Goal: Contribute content: Contribute content

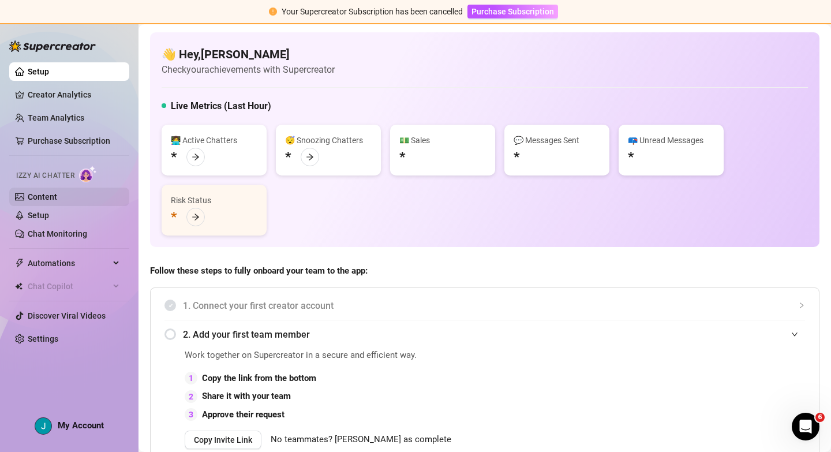
click at [39, 200] on link "Content" at bounding box center [42, 196] width 29 height 9
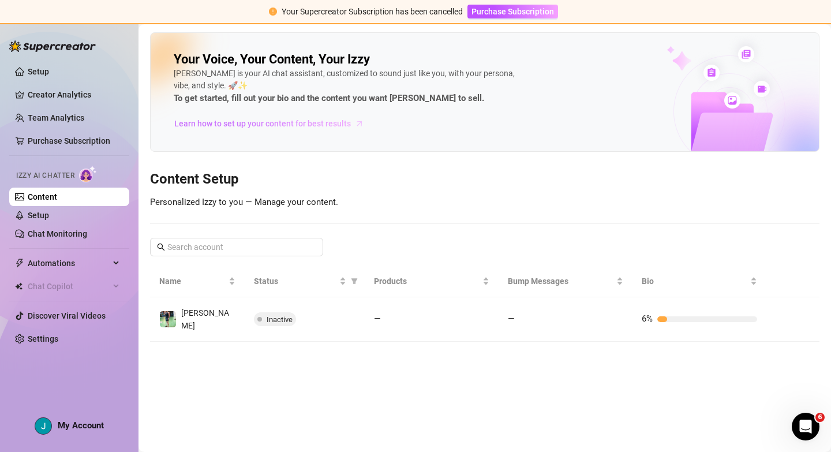
click at [268, 122] on span "Learn how to set up your content for best results" at bounding box center [262, 123] width 177 height 13
click at [46, 218] on link "Setup" at bounding box center [38, 215] width 21 height 9
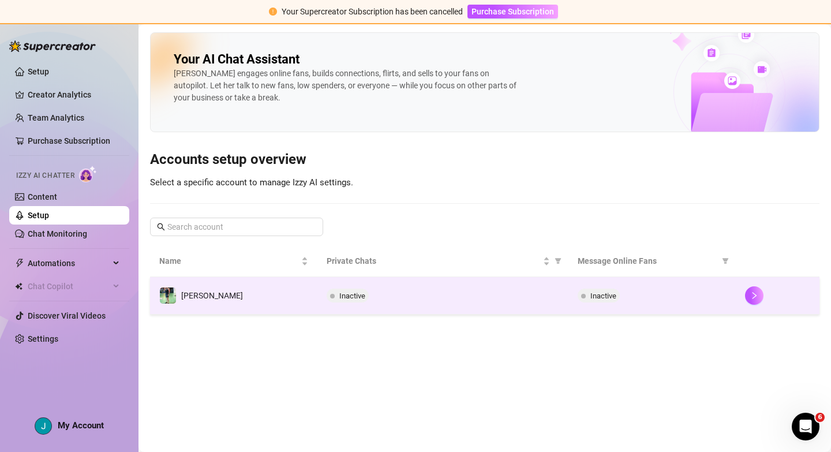
click at [241, 297] on td "[PERSON_NAME]" at bounding box center [233, 296] width 167 height 38
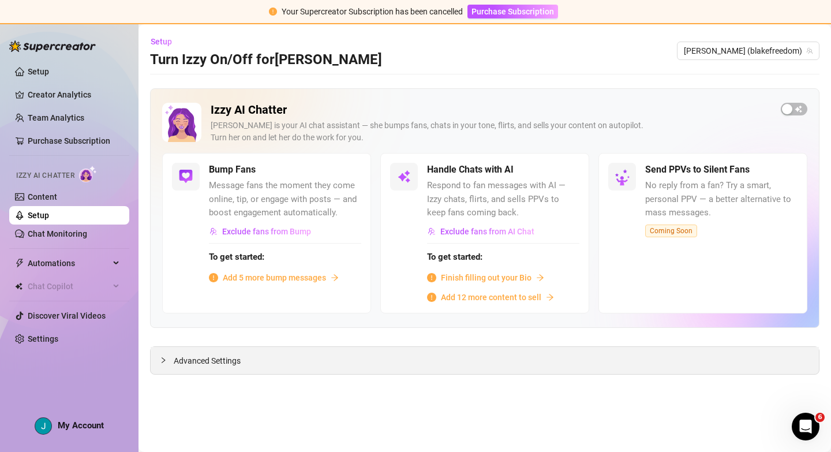
click at [236, 365] on span "Advanced Settings" at bounding box center [207, 360] width 67 height 13
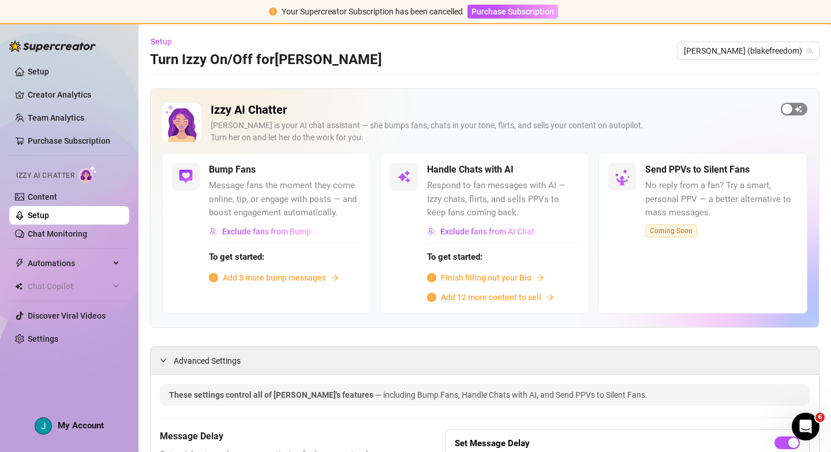
click at [798, 104] on span "button" at bounding box center [794, 109] width 27 height 13
click at [797, 107] on div "button" at bounding box center [801, 109] width 10 height 10
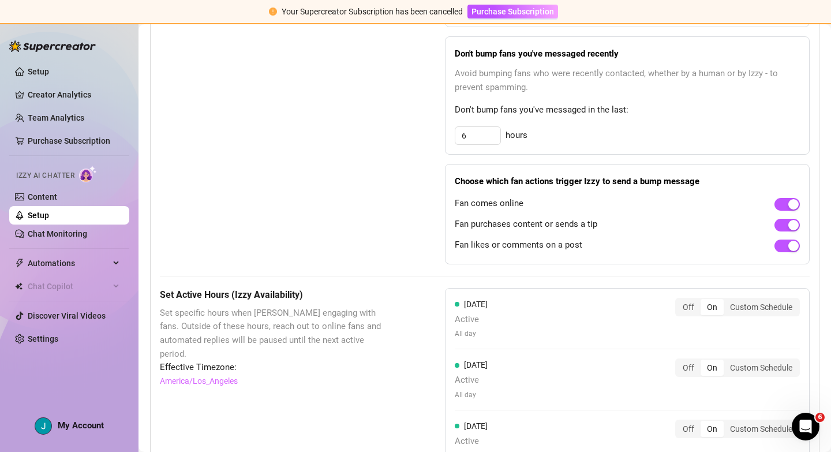
scroll to position [731, 0]
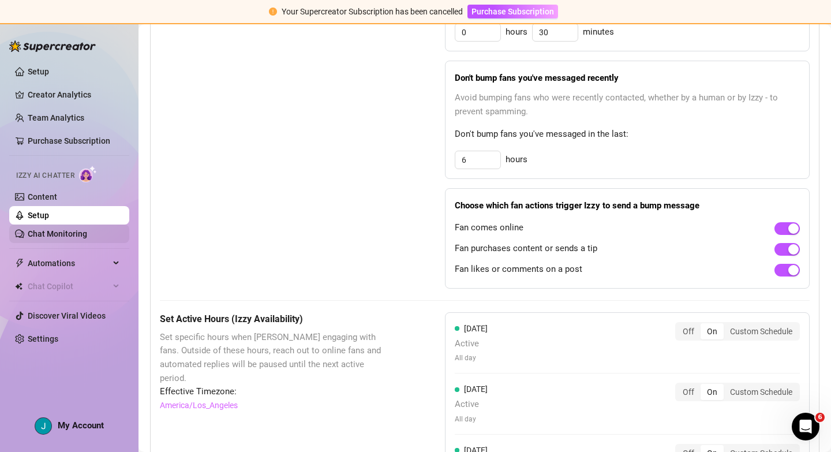
click at [48, 233] on link "Chat Monitoring" at bounding box center [57, 233] width 59 height 9
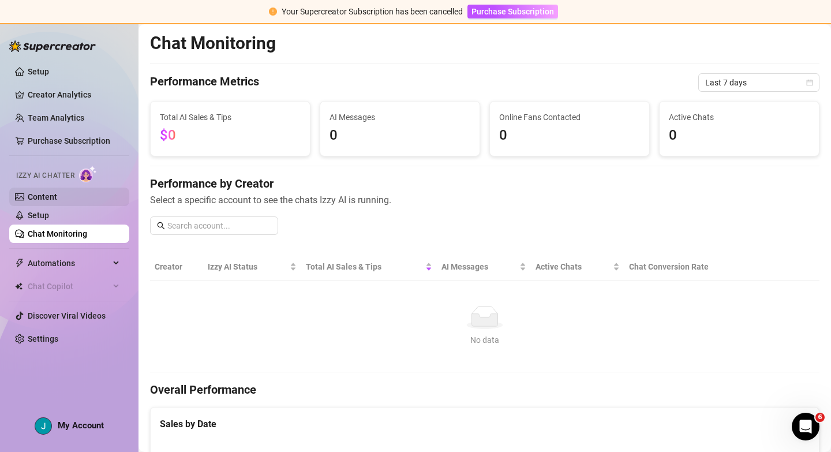
click at [57, 200] on link "Content" at bounding box center [42, 196] width 29 height 9
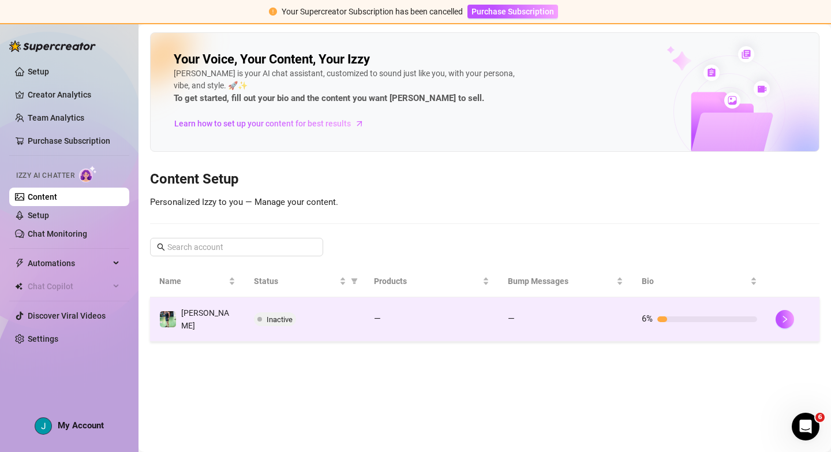
click at [500, 321] on td "—" at bounding box center [566, 319] width 134 height 44
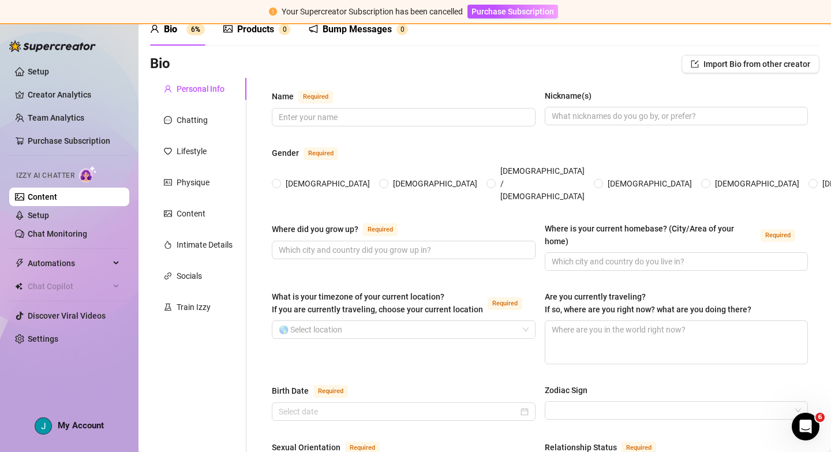
scroll to position [52, 0]
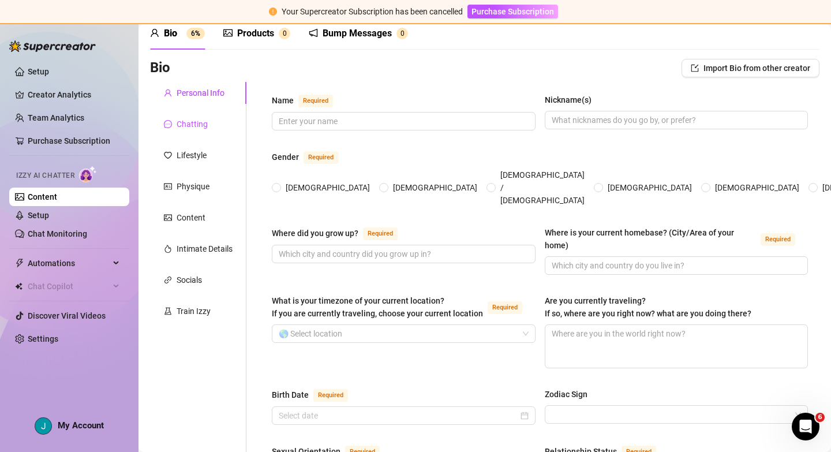
click at [190, 128] on div "Chatting" at bounding box center [192, 124] width 31 height 13
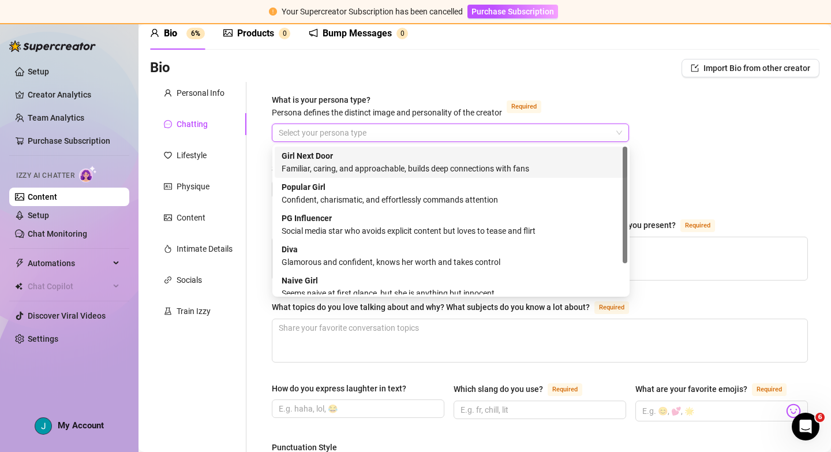
click at [383, 137] on input "What is your persona type? [PERSON_NAME] defines the distinct image and persona…" at bounding box center [445, 132] width 333 height 17
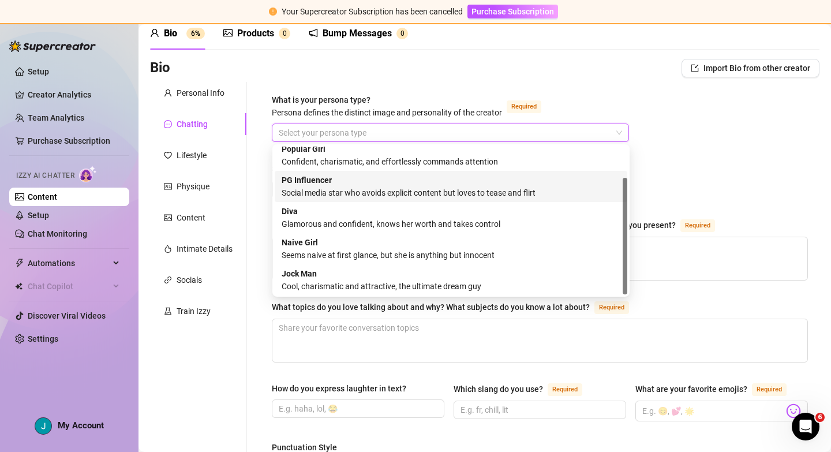
scroll to position [39, 0]
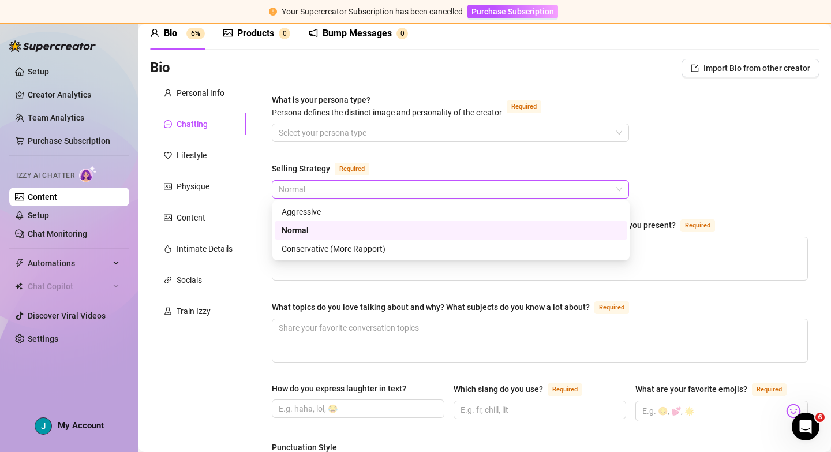
click at [464, 185] on span "Normal" at bounding box center [451, 189] width 344 height 17
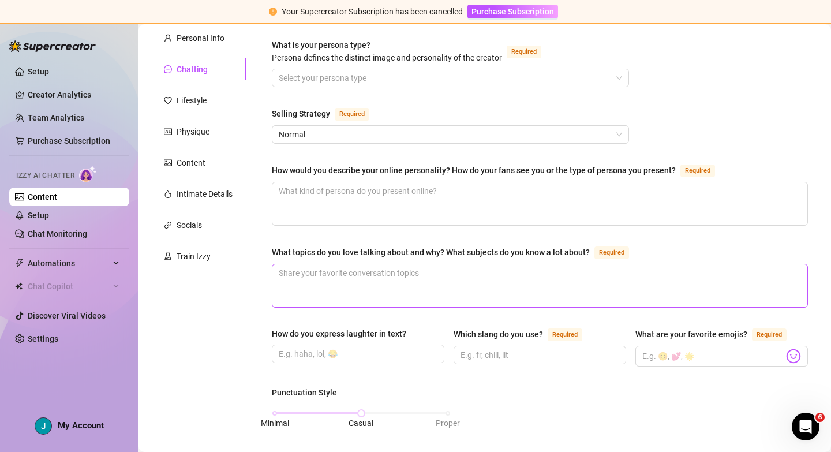
scroll to position [77, 0]
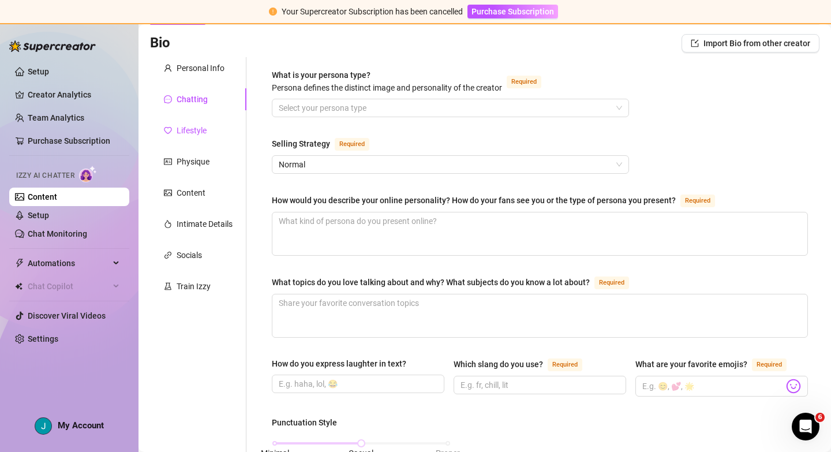
click at [192, 136] on div "Lifestyle" at bounding box center [192, 130] width 30 height 13
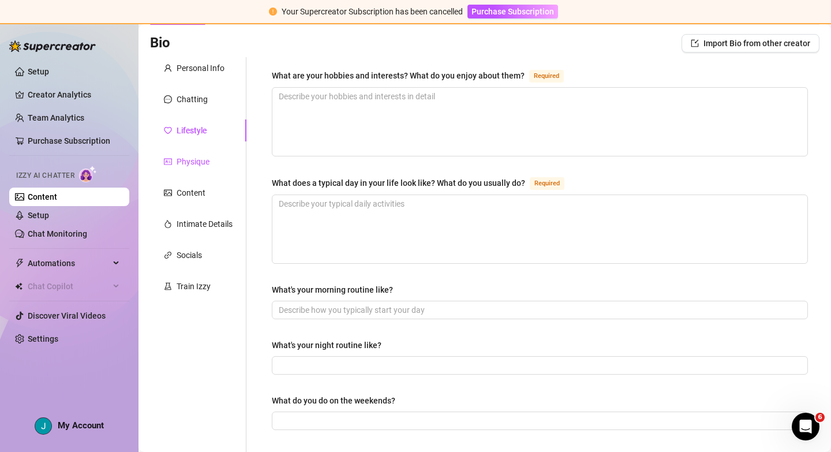
click at [187, 161] on div "Physique" at bounding box center [193, 161] width 33 height 13
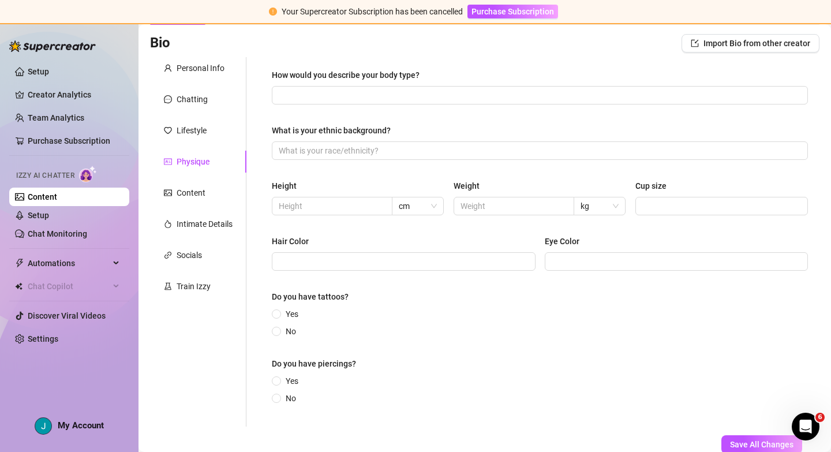
scroll to position [152, 0]
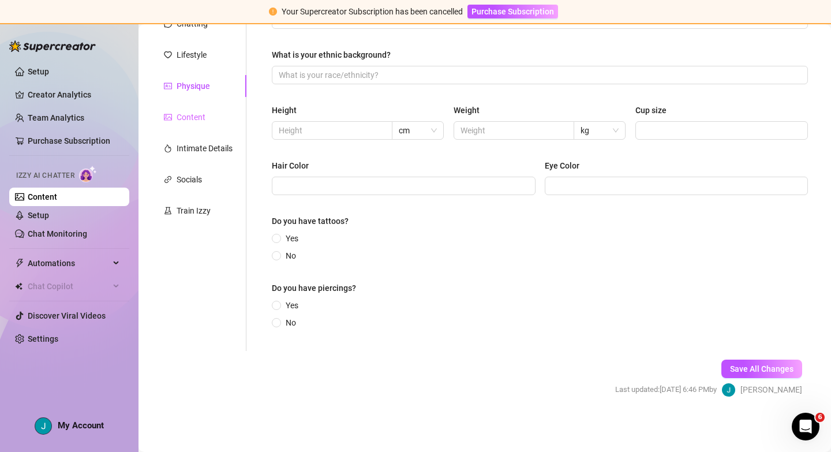
click at [182, 126] on div "Content" at bounding box center [198, 117] width 96 height 22
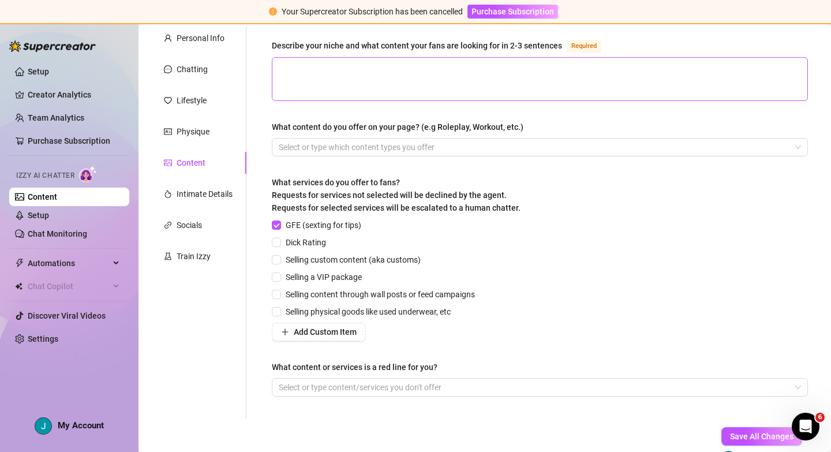
scroll to position [109, 0]
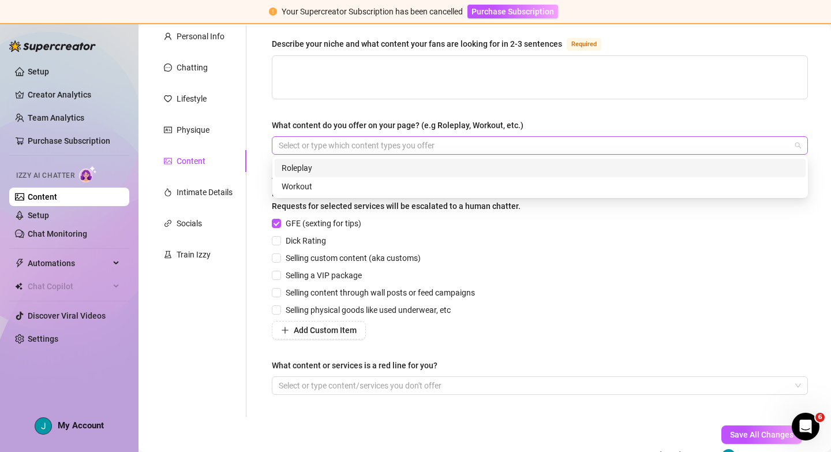
click at [359, 146] on div at bounding box center [534, 145] width 520 height 16
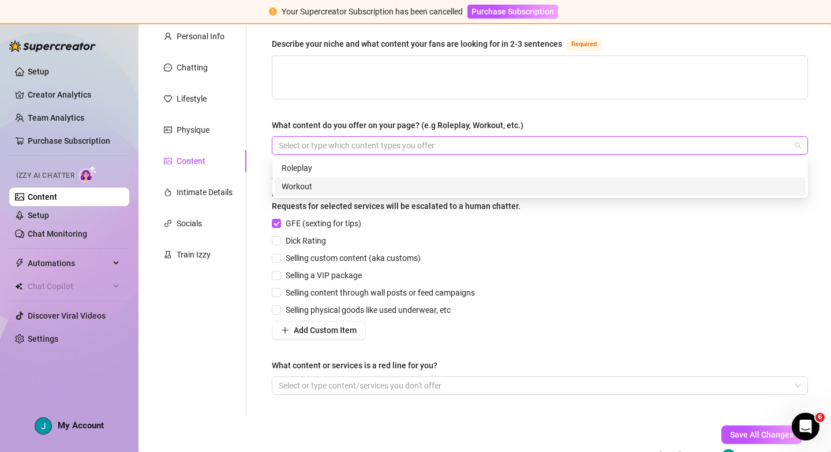
click at [531, 111] on div "Describe your niche and what content your fans are looking for in 2-3 sentences…" at bounding box center [540, 221] width 536 height 368
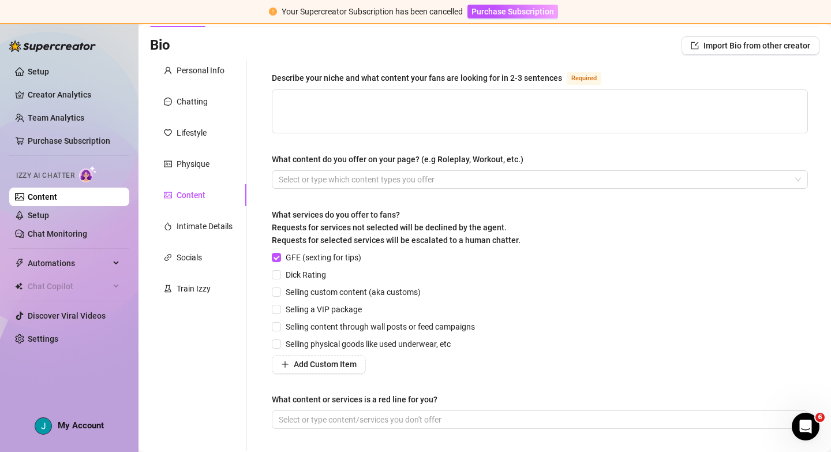
scroll to position [54, 0]
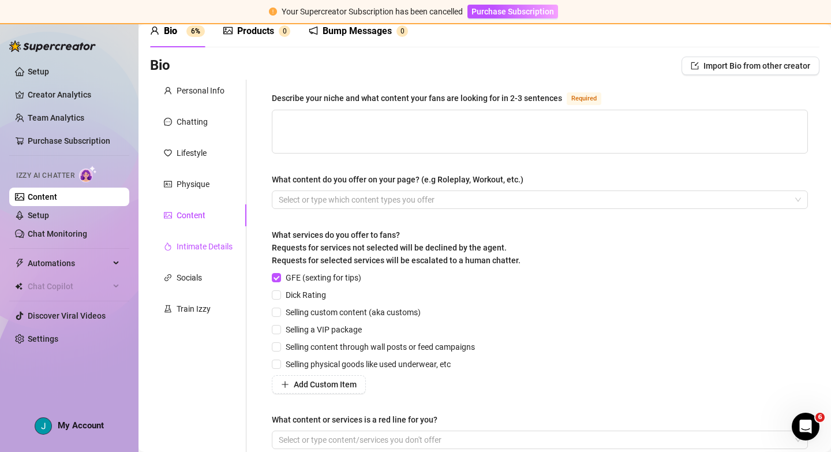
click at [192, 246] on div "Intimate Details" at bounding box center [205, 246] width 56 height 13
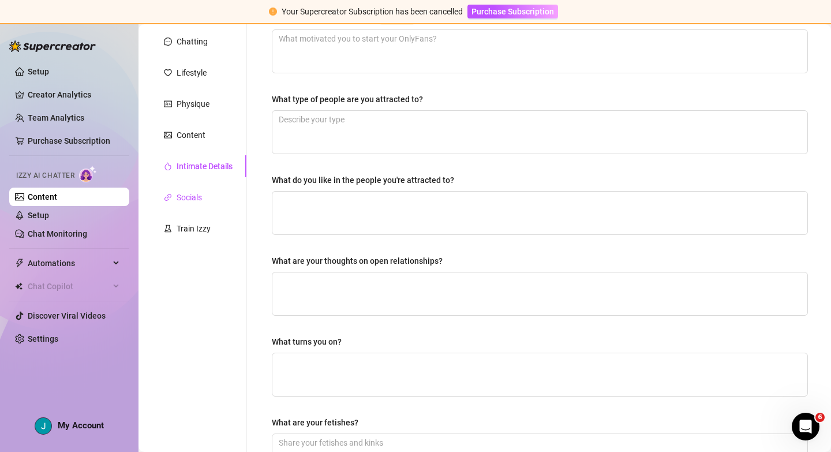
click at [182, 192] on div "Socials" at bounding box center [189, 197] width 25 height 13
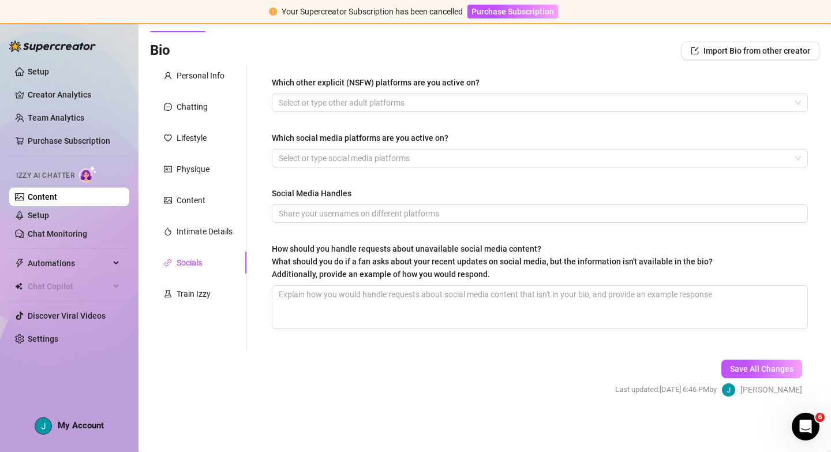
scroll to position [69, 0]
click at [180, 295] on div "Train Izzy" at bounding box center [194, 294] width 34 height 13
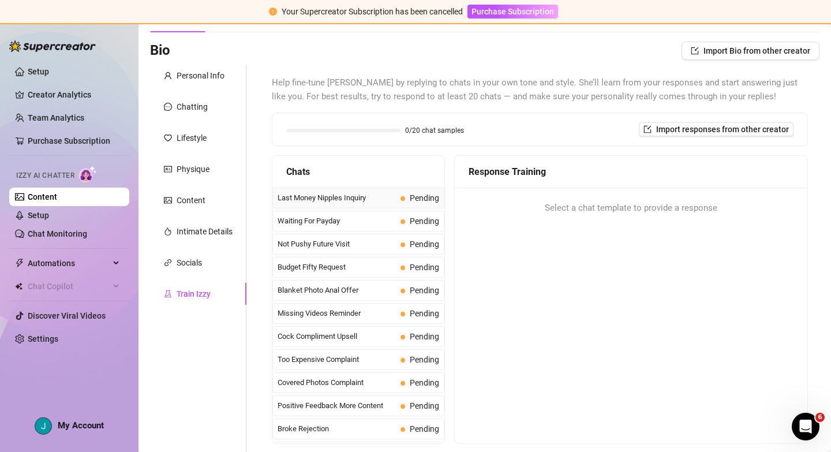
click at [349, 203] on span "Last Money Nipples Inquiry" at bounding box center [337, 198] width 118 height 12
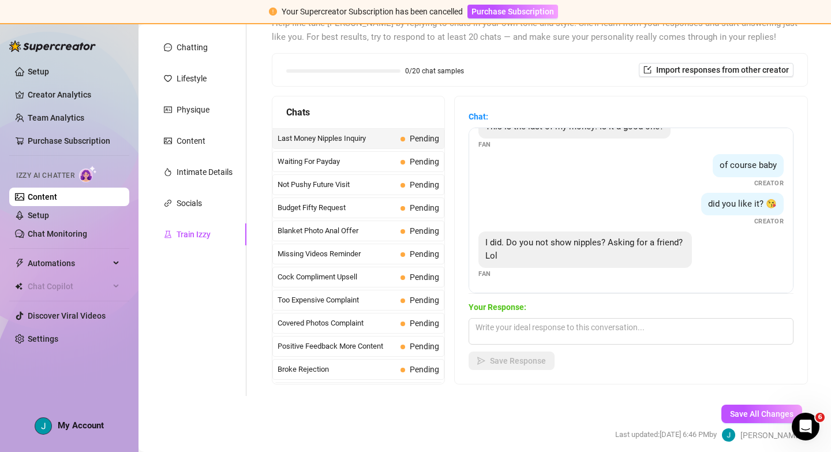
scroll to position [144, 0]
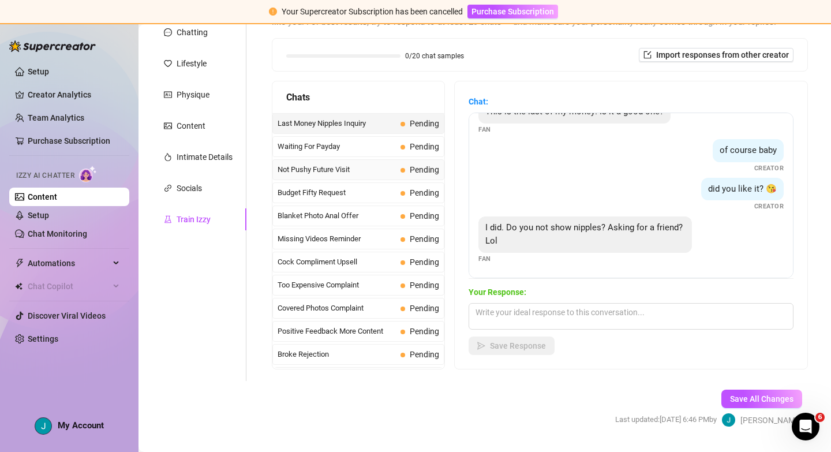
click at [337, 165] on span "Not Pushy Future Visit" at bounding box center [337, 170] width 118 height 12
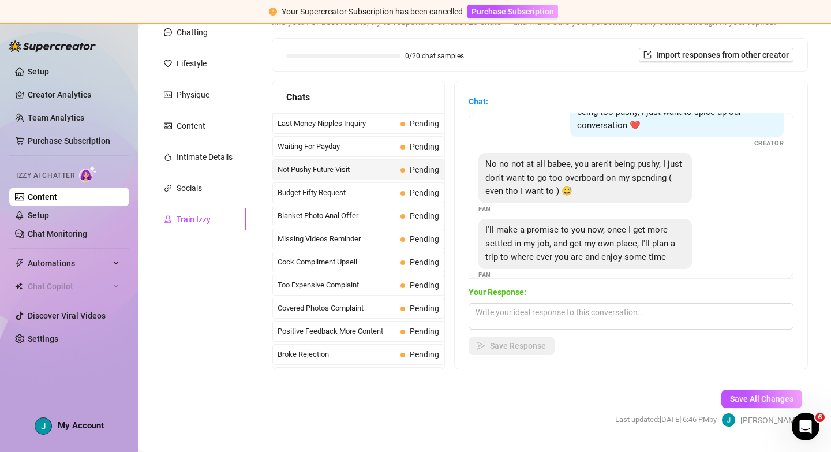
scroll to position [51, 0]
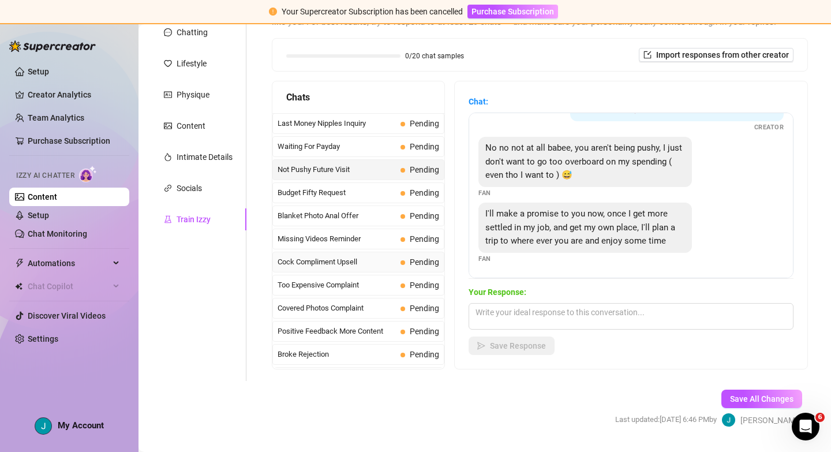
click at [326, 263] on span "Cock Compliment Upsell" at bounding box center [337, 262] width 118 height 12
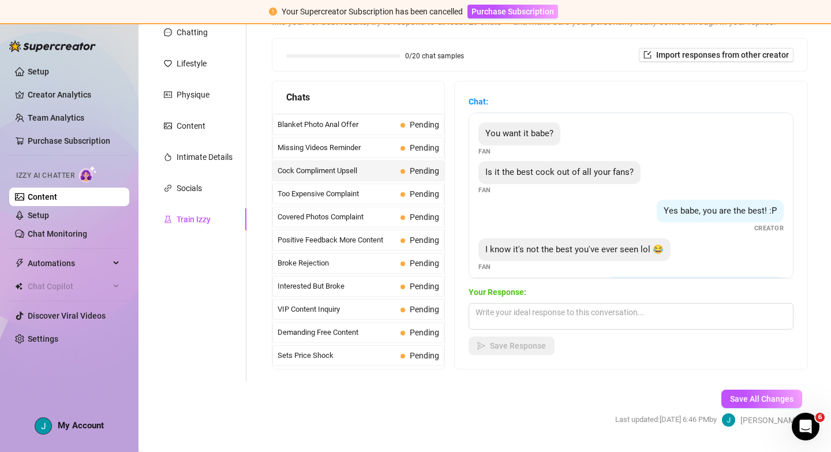
scroll to position [93, 0]
click at [325, 305] on span "VIP Content Inquiry" at bounding box center [337, 308] width 118 height 12
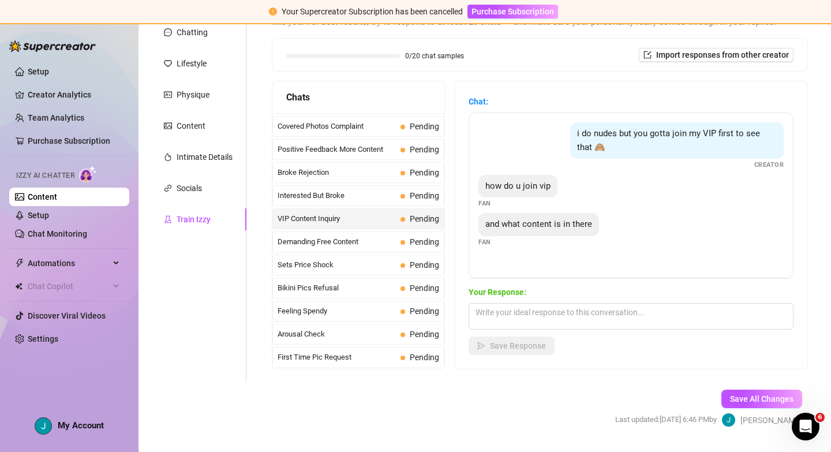
scroll to position [200, 0]
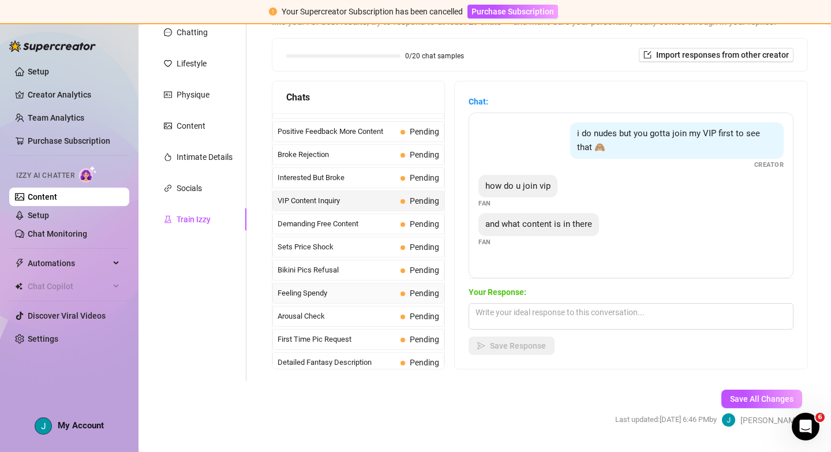
click at [352, 302] on div "Feeling Spendy Pending" at bounding box center [358, 293] width 172 height 21
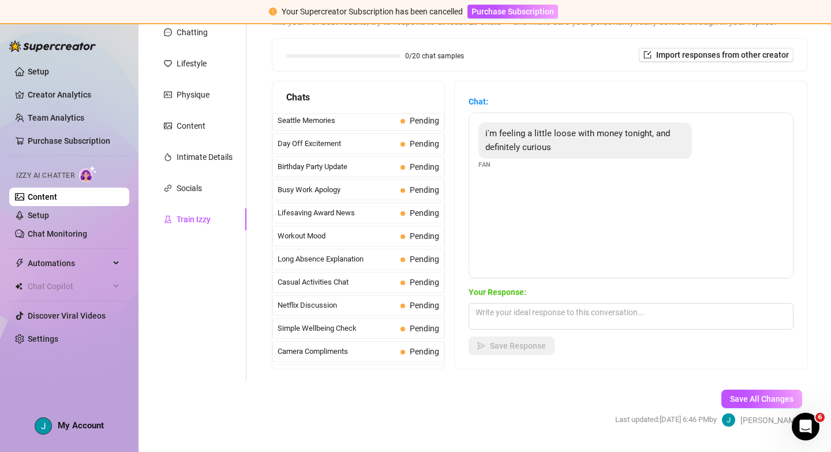
scroll to position [928, 0]
click at [352, 275] on div "Casual Activities Chat Pending" at bounding box center [358, 281] width 172 height 21
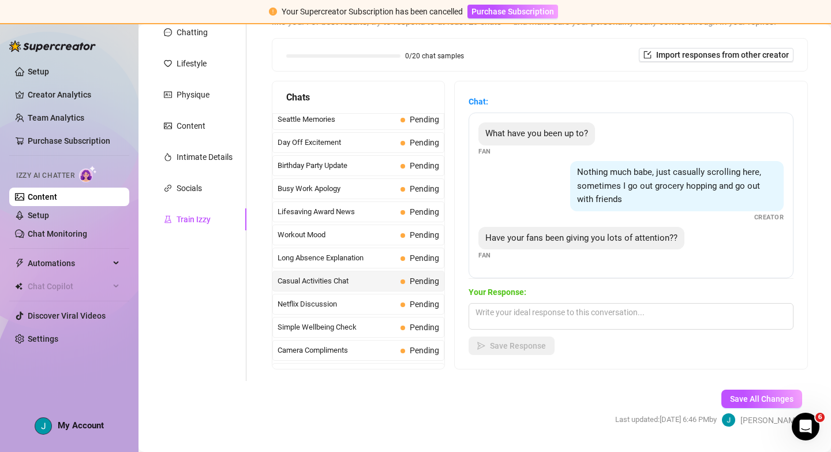
scroll to position [1036, 0]
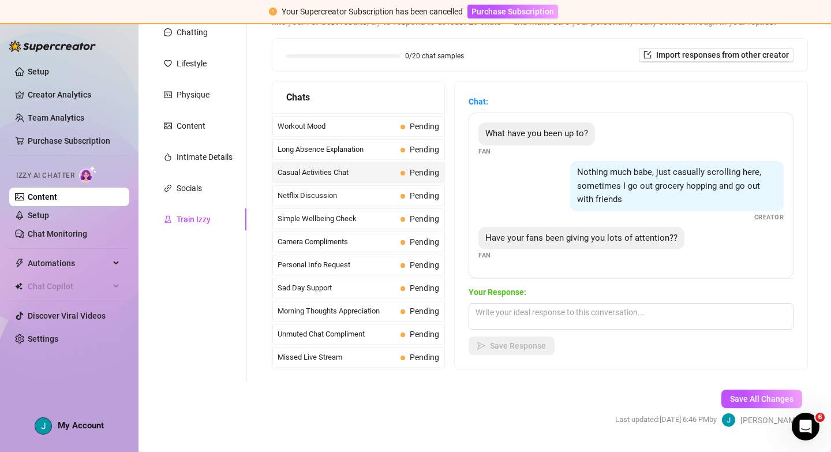
click at [349, 289] on span "Sad Day Support" at bounding box center [337, 288] width 118 height 12
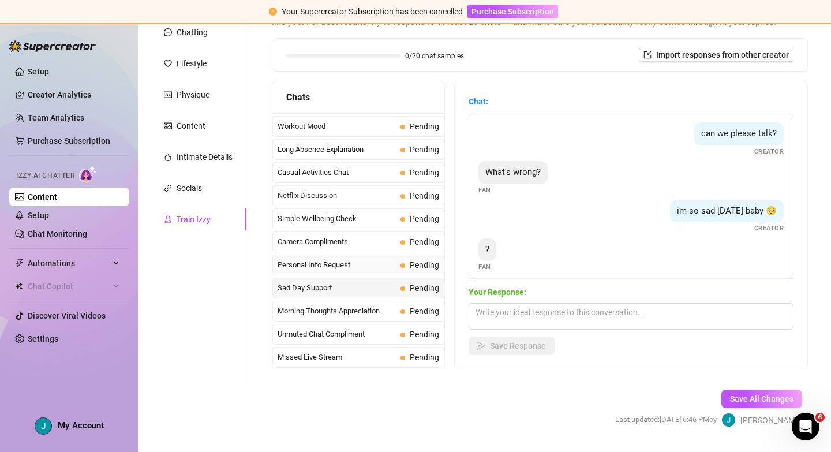
click at [337, 256] on div "Personal Info Request Pending" at bounding box center [358, 265] width 172 height 21
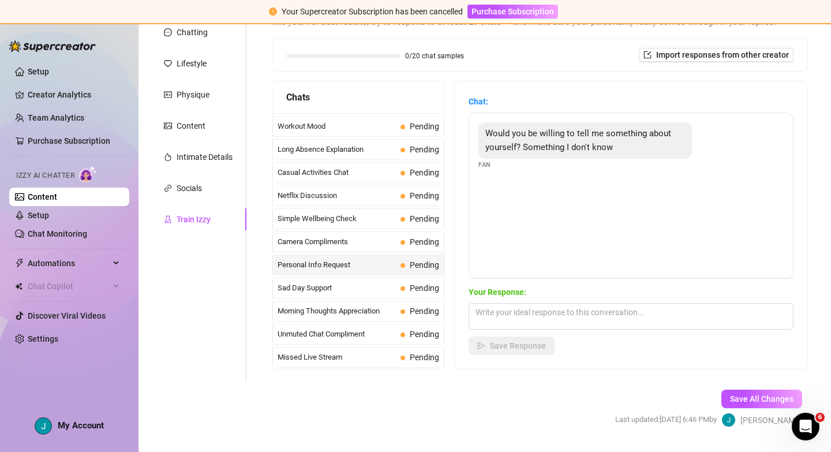
scroll to position [174, 0]
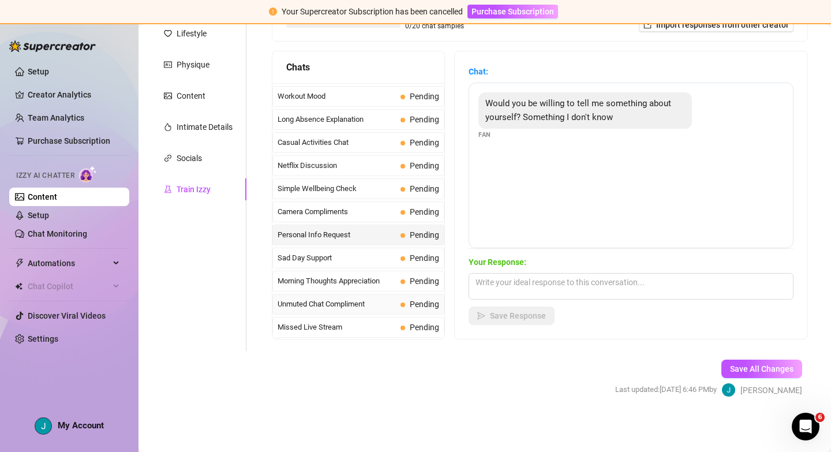
click at [329, 305] on span "Unmuted Chat Compliment" at bounding box center [337, 304] width 118 height 12
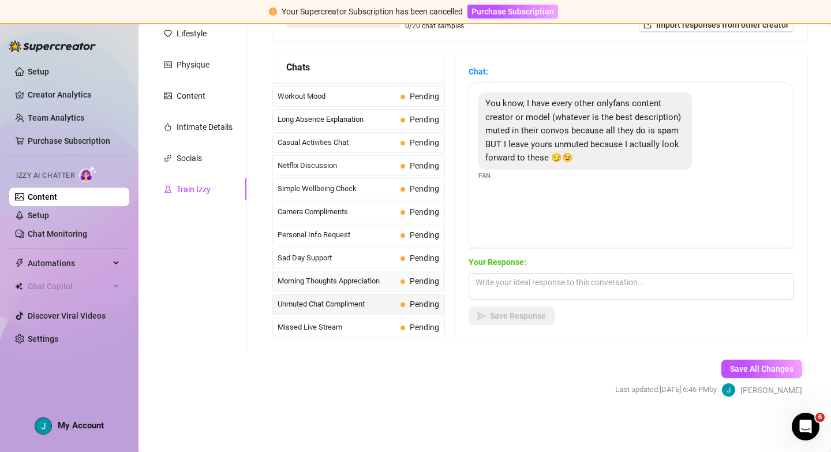
click at [338, 279] on span "Morning Thoughts Appreciation" at bounding box center [337, 281] width 118 height 12
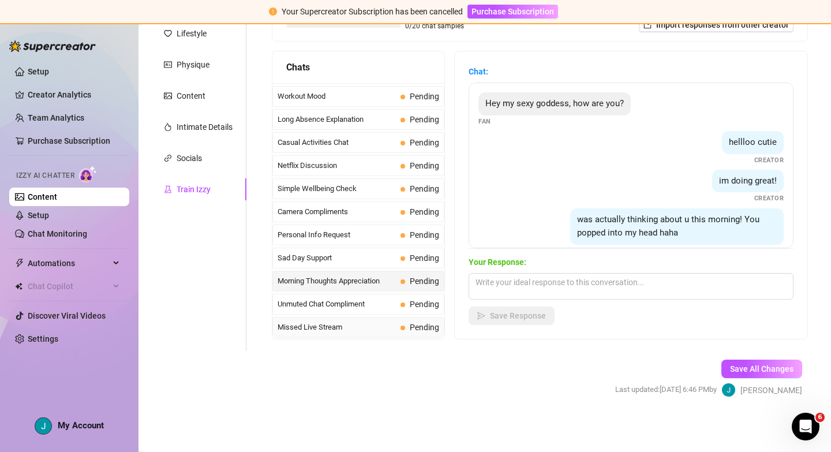
click at [360, 324] on span "Missed Live Stream" at bounding box center [337, 328] width 118 height 12
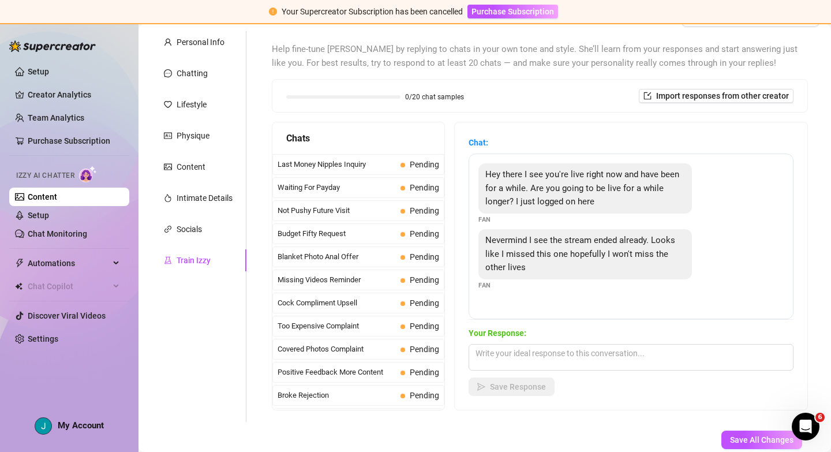
scroll to position [0, 0]
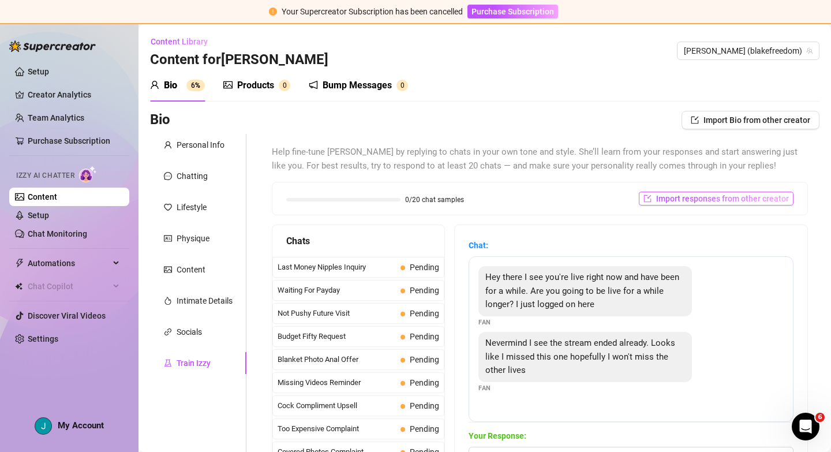
click at [713, 200] on span "Import responses from other creator" at bounding box center [722, 198] width 133 height 9
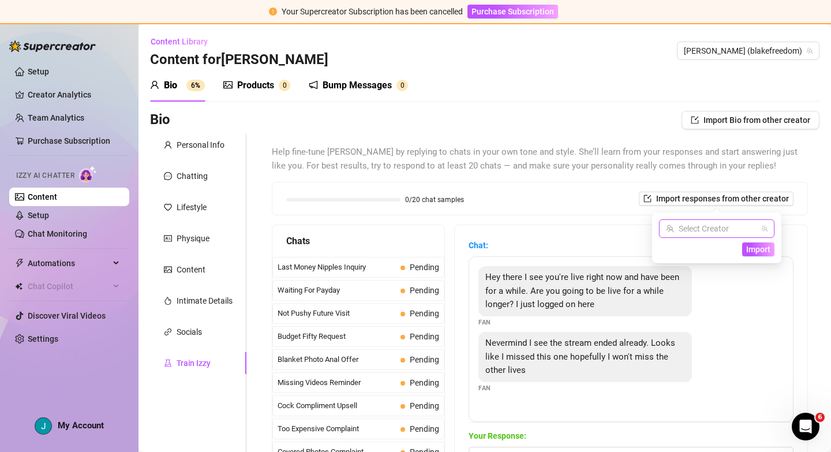
click at [707, 234] on input "search" at bounding box center [711, 228] width 91 height 17
click at [624, 237] on div "Chat: Hey there I see you're live right now and have been for a while. Are you …" at bounding box center [631, 369] width 353 height 288
click at [619, 194] on div "0/20 chat samples Import responses from other creator" at bounding box center [539, 199] width 507 height 14
click at [189, 144] on div "Personal Info" at bounding box center [201, 145] width 48 height 13
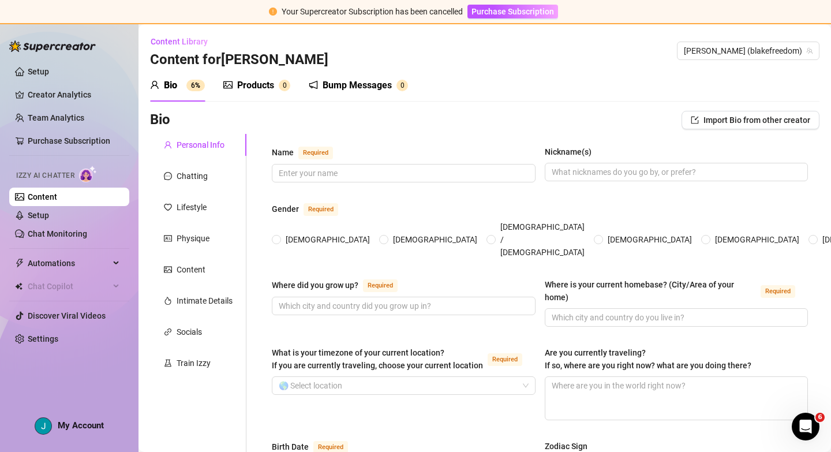
click at [252, 79] on div "Products" at bounding box center [255, 86] width 37 height 14
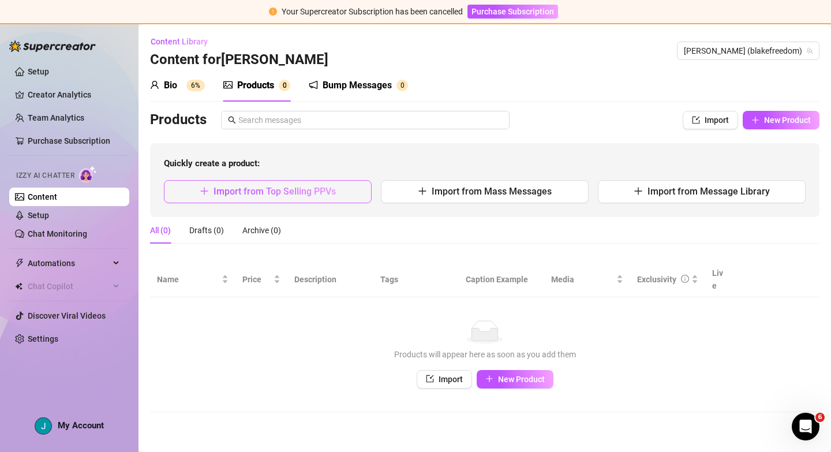
click at [298, 192] on span "Import from Top Selling PPVs" at bounding box center [275, 191] width 122 height 11
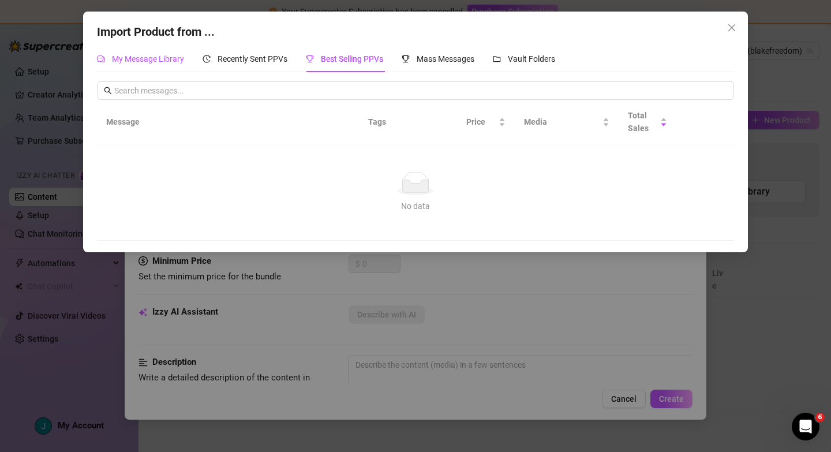
click at [148, 64] on div "My Message Library" at bounding box center [140, 59] width 87 height 13
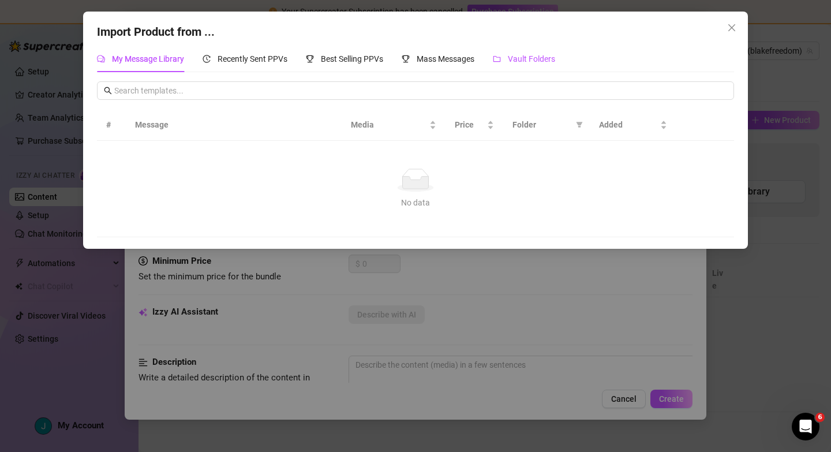
click at [527, 59] on span "Vault Folders" at bounding box center [531, 58] width 47 height 9
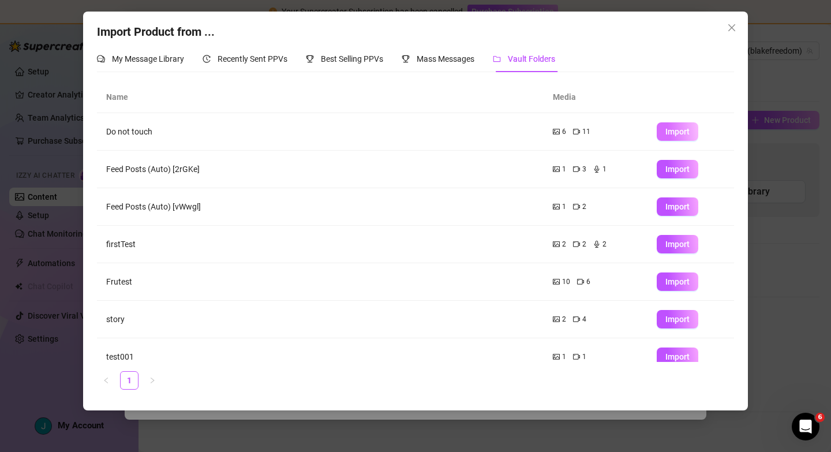
click at [682, 133] on span "Import" at bounding box center [678, 131] width 24 height 9
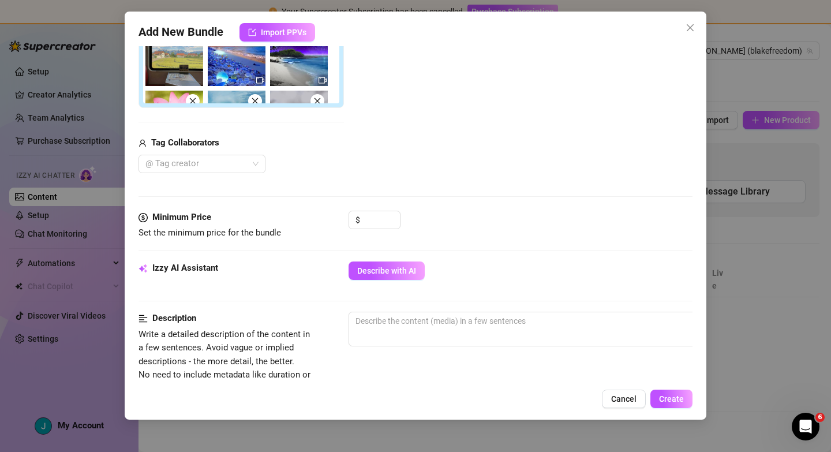
scroll to position [369, 0]
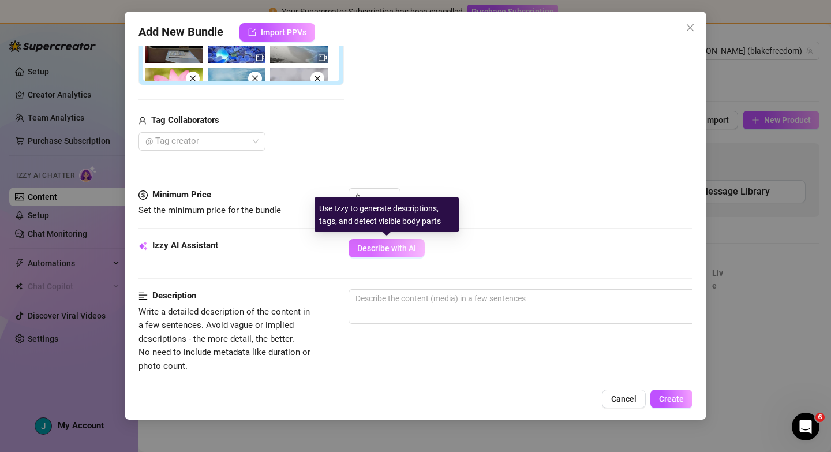
click at [409, 250] on span "Describe with AI" at bounding box center [386, 248] width 59 height 9
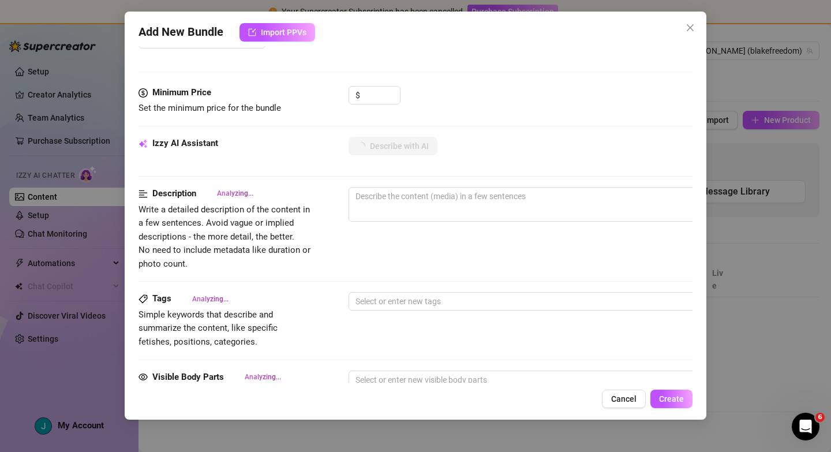
scroll to position [494, 0]
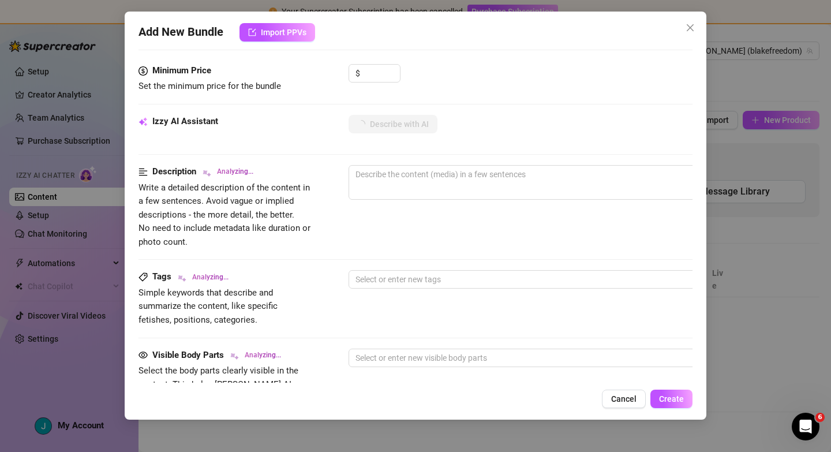
type textarea "This"
type textarea "This bundle"
type textarea "This bundle contains"
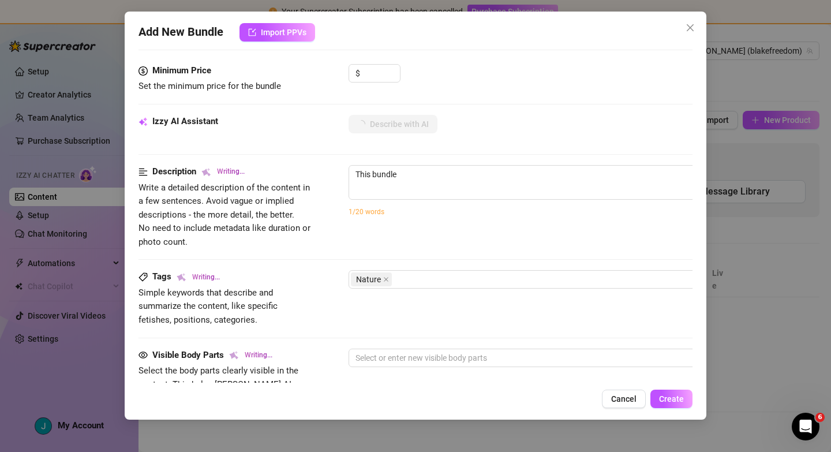
type textarea "This bundle contains"
type textarea "This bundle contains only"
type textarea "This bundle contains only nature"
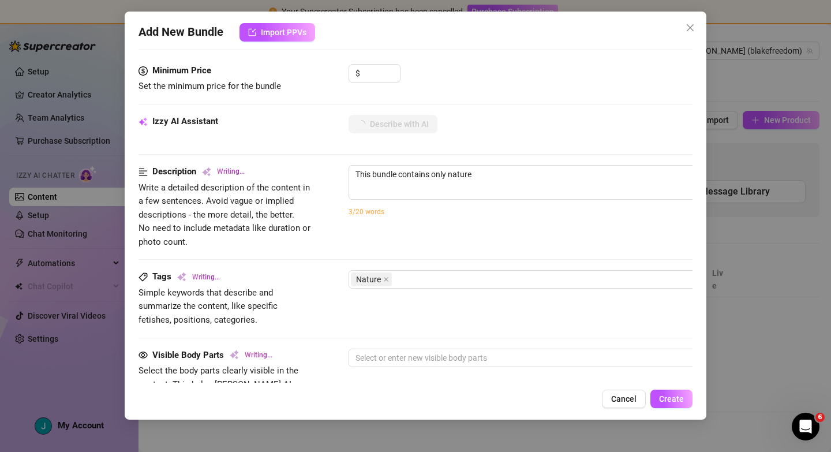
type textarea "This bundle contains only nature and"
type textarea "This bundle contains only nature and landscape"
type textarea "This bundle contains only nature and landscape photography"
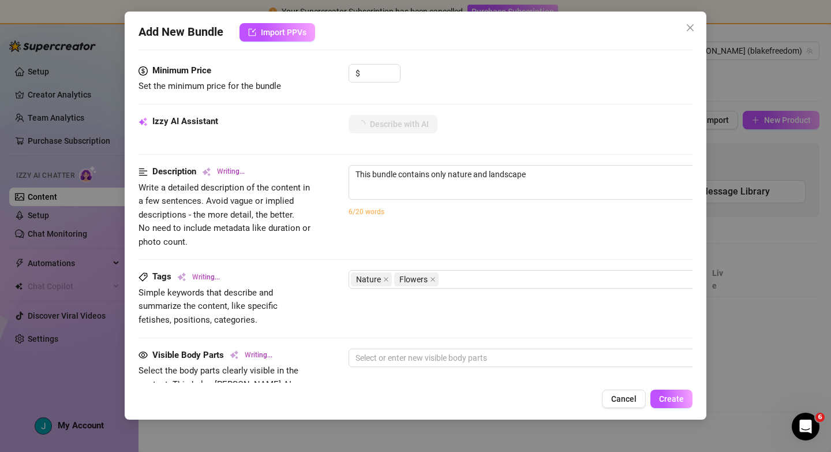
type textarea "This bundle contains only nature and landscape photography"
type textarea "This bundle contains only nature and landscape photography —"
type textarea "This bundle contains only nature and landscape photography — close-ups"
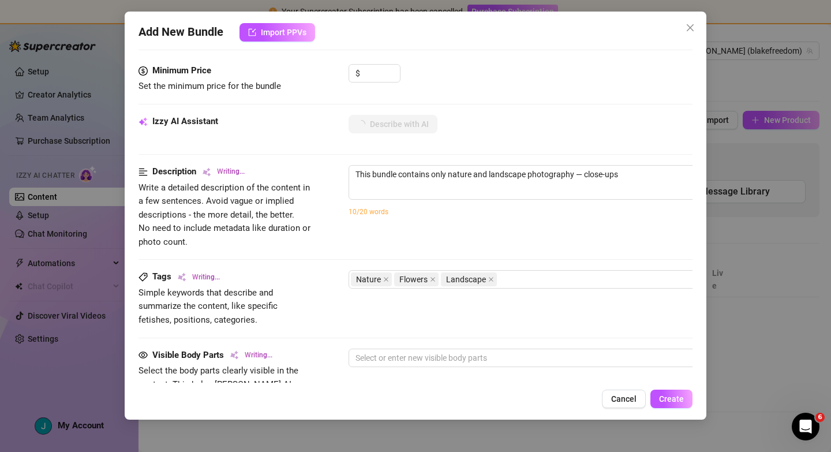
type textarea "This bundle contains only nature and landscape photography — close-ups of"
type textarea "This bundle contains only nature and landscape photography — close-ups of flowe…"
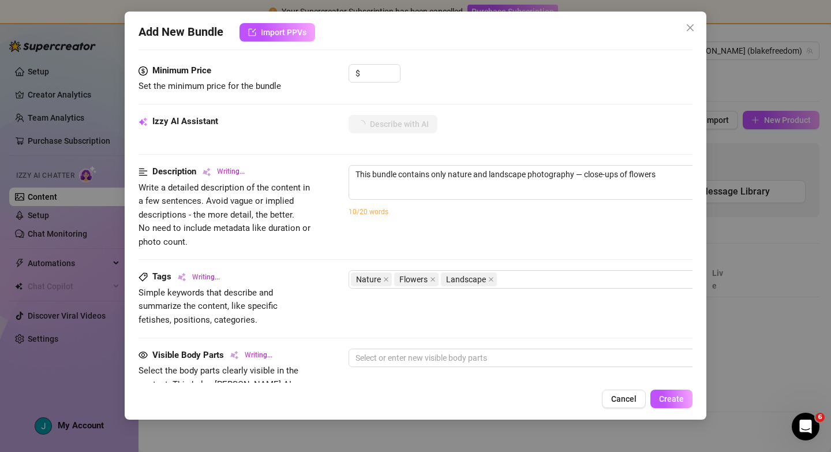
type textarea "This bundle contains only nature and landscape photography — close-ups of flowe…"
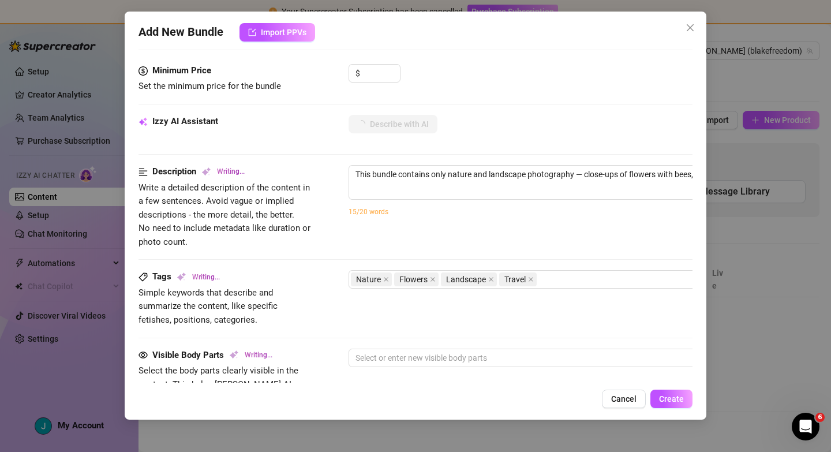
type textarea "This bundle contains only nature and landscape photography — close-ups of flowe…"
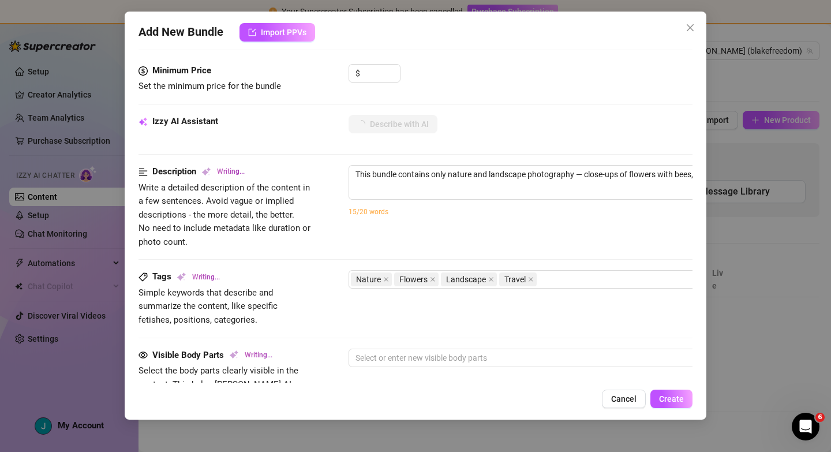
type textarea "This bundle contains only nature and landscape photography — close-ups of flowe…"
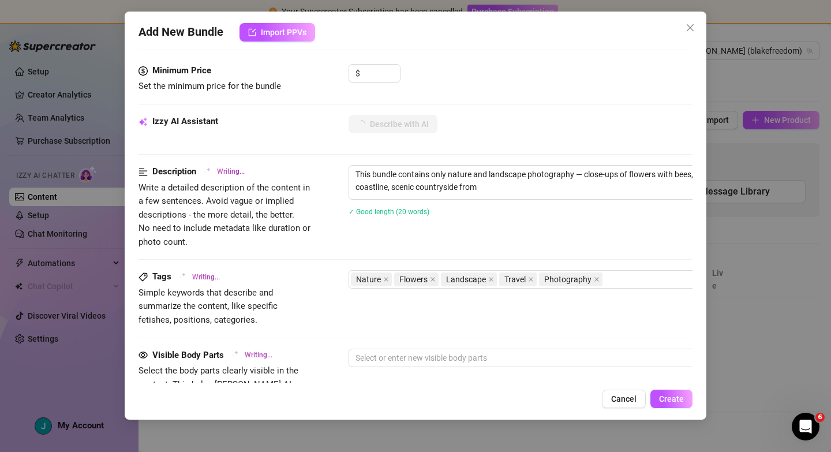
type textarea "This bundle contains only nature and landscape photography — close-ups of flowe…"
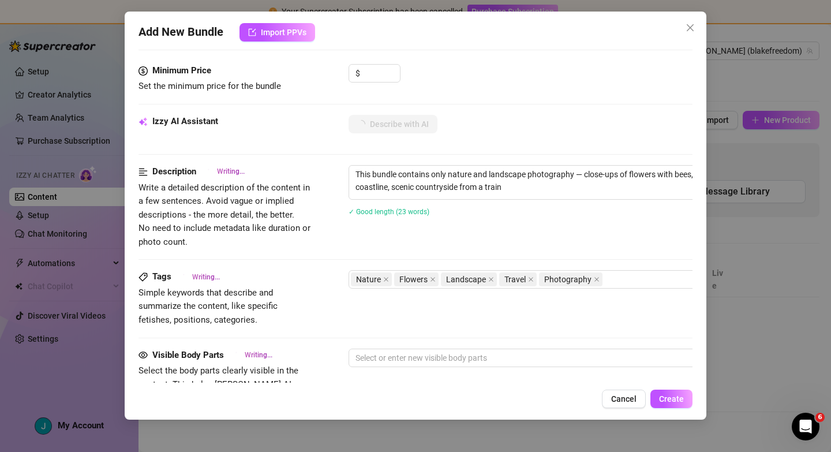
type textarea "This bundle contains only nature and landscape photography — close-ups of flowe…"
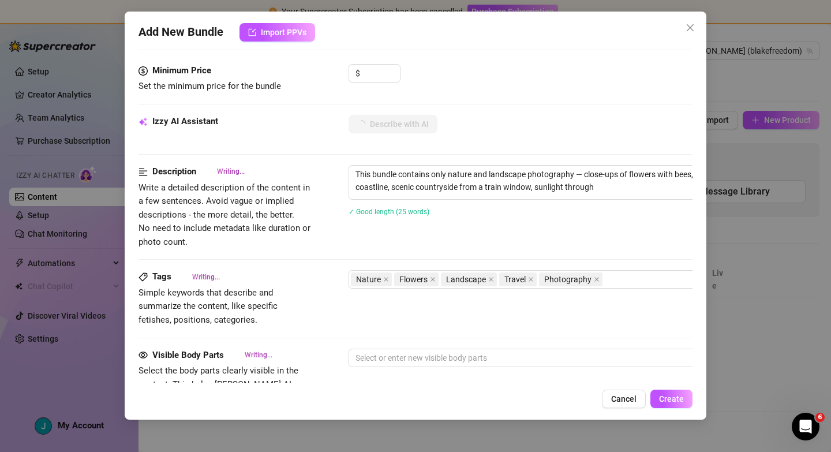
type textarea "This bundle contains only nature and landscape photography — close-ups of flowe…"
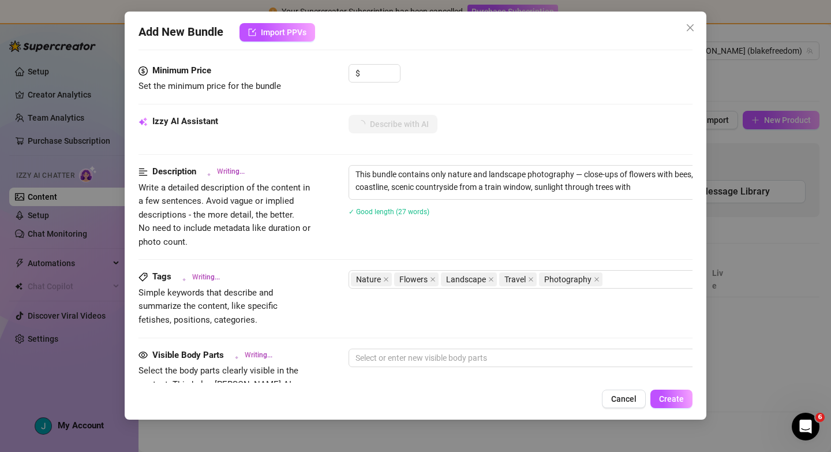
type textarea "This bundle contains only nature and landscape photography — close-ups of flowe…"
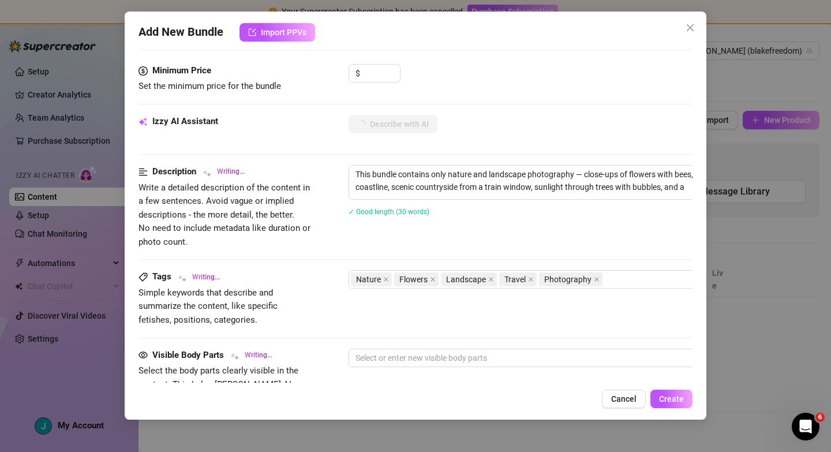
type textarea "This bundle contains only nature and landscape photography — close-ups of flowe…"
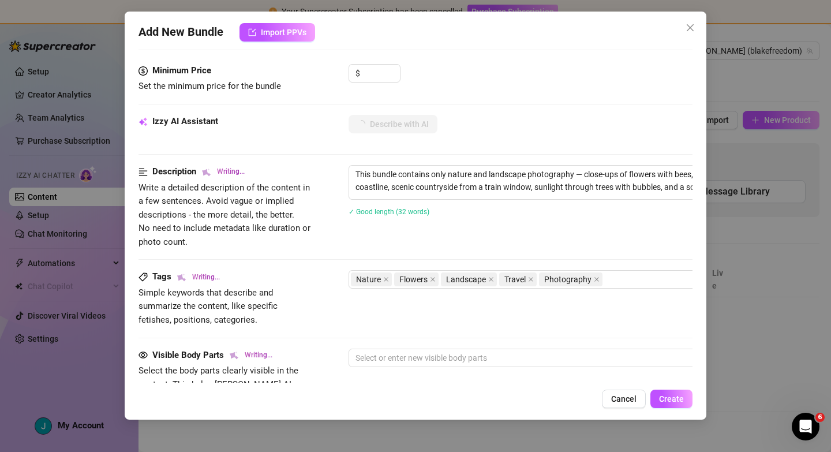
type textarea "This bundle contains only nature and landscape photography — close-ups of flowe…"
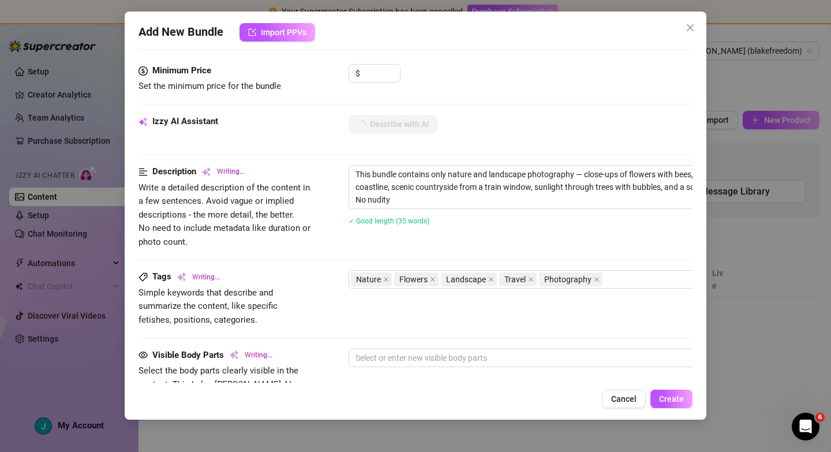
type textarea "This bundle contains only nature and landscape photography — close-ups of flowe…"
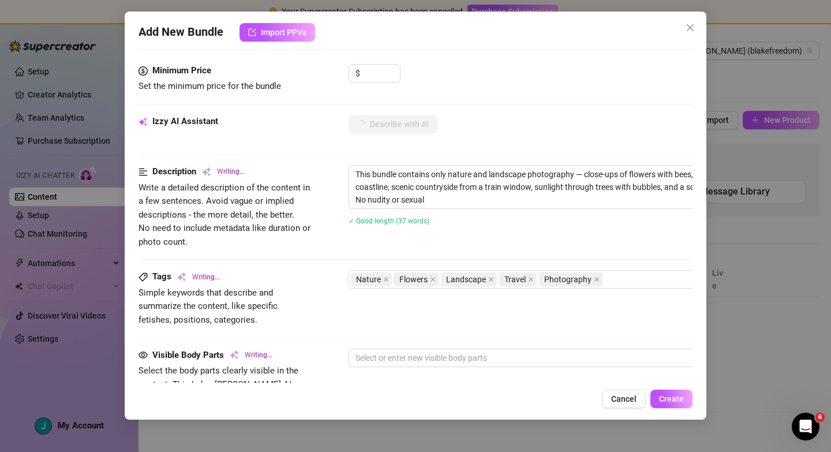
type textarea "This bundle contains only nature and landscape photography — close-ups of flowe…"
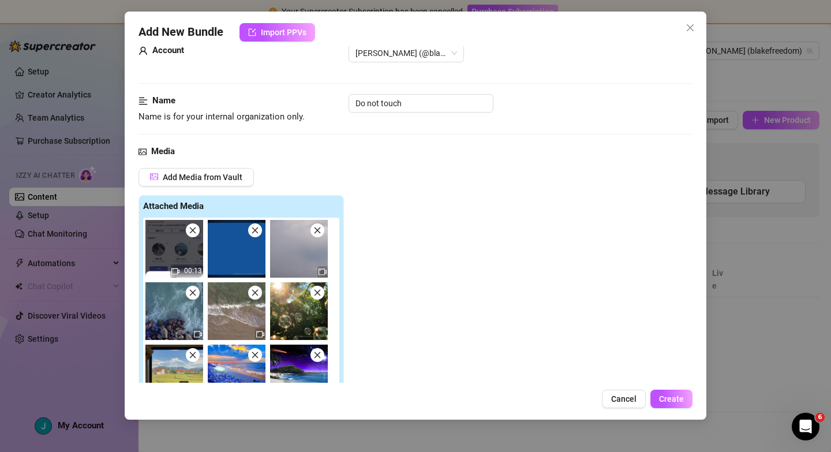
scroll to position [30, 0]
click at [255, 234] on icon "close" at bounding box center [255, 231] width 8 height 8
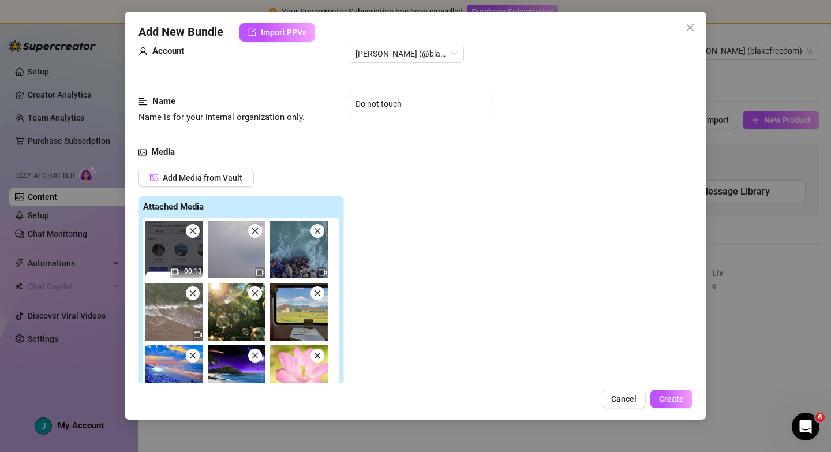
click at [255, 234] on icon "close" at bounding box center [255, 231] width 8 height 8
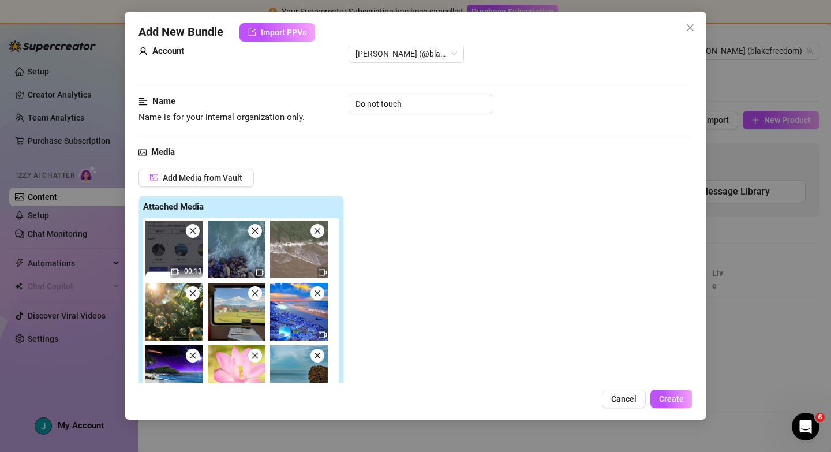
click at [255, 234] on icon "close" at bounding box center [255, 231] width 8 height 8
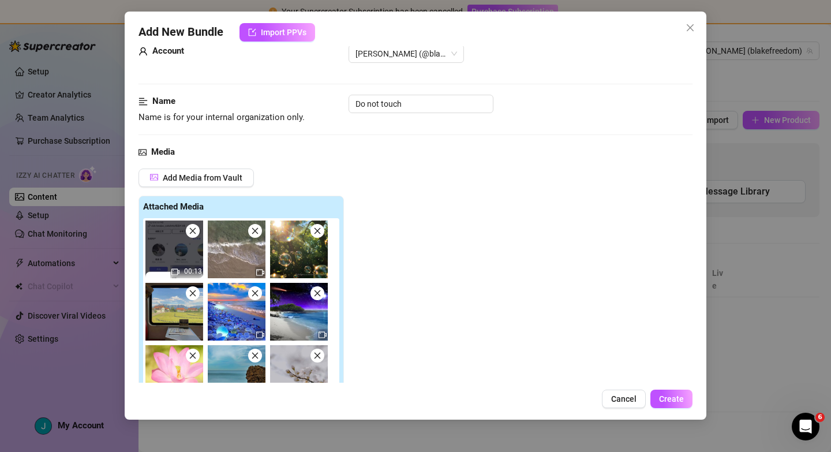
click at [255, 234] on icon "close" at bounding box center [255, 231] width 8 height 8
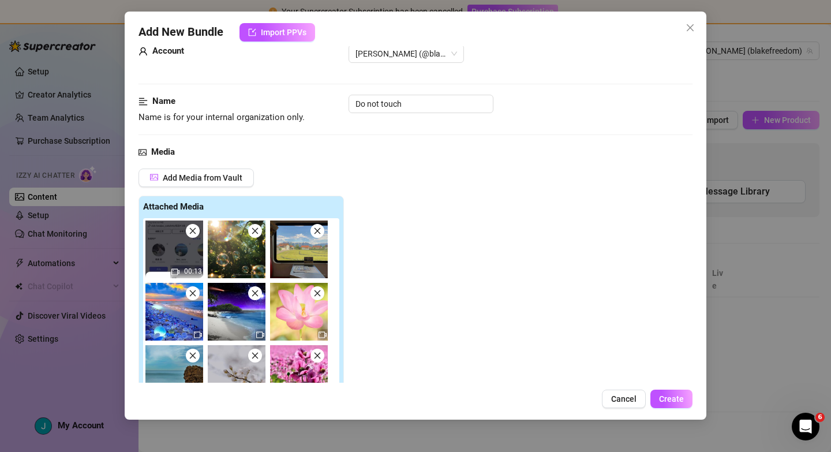
click at [255, 234] on icon "close" at bounding box center [255, 231] width 8 height 8
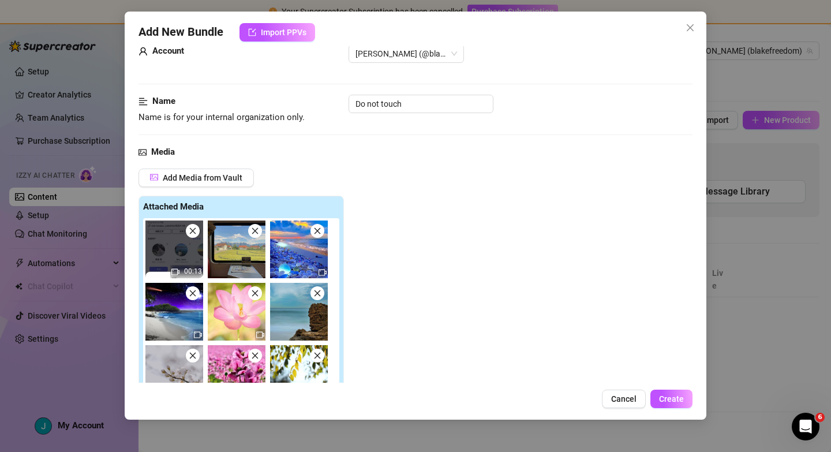
click at [255, 234] on icon "close" at bounding box center [255, 231] width 8 height 8
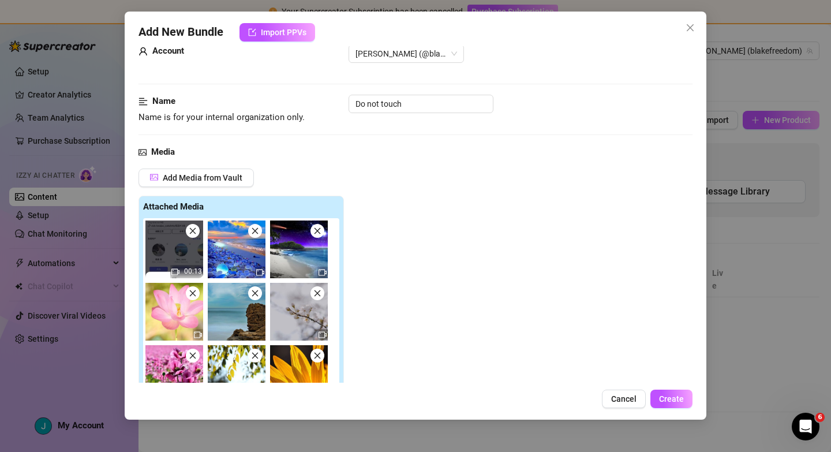
click at [255, 234] on icon "close" at bounding box center [255, 231] width 8 height 8
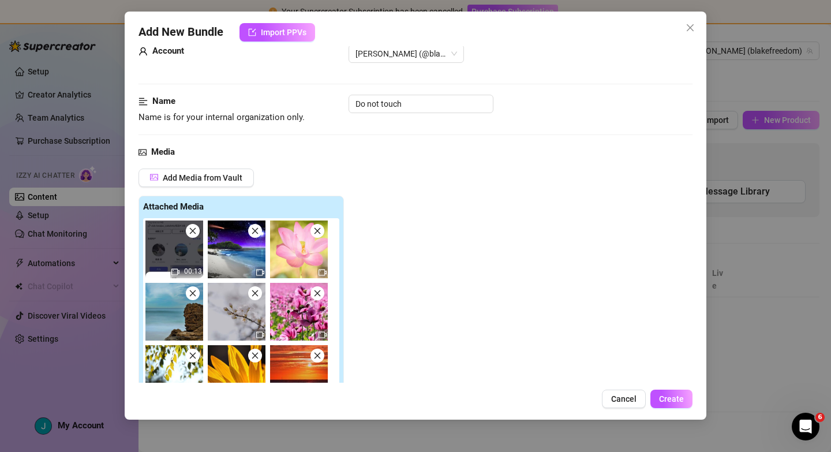
click at [255, 234] on icon "close" at bounding box center [255, 231] width 8 height 8
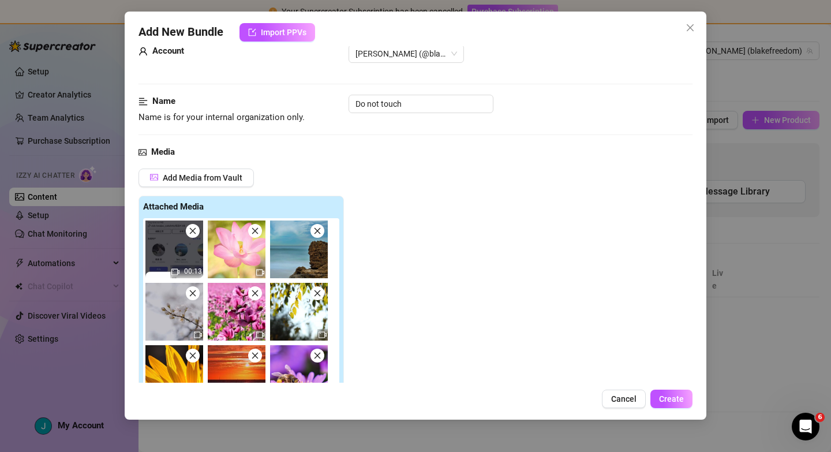
click at [255, 234] on icon "close" at bounding box center [255, 231] width 8 height 8
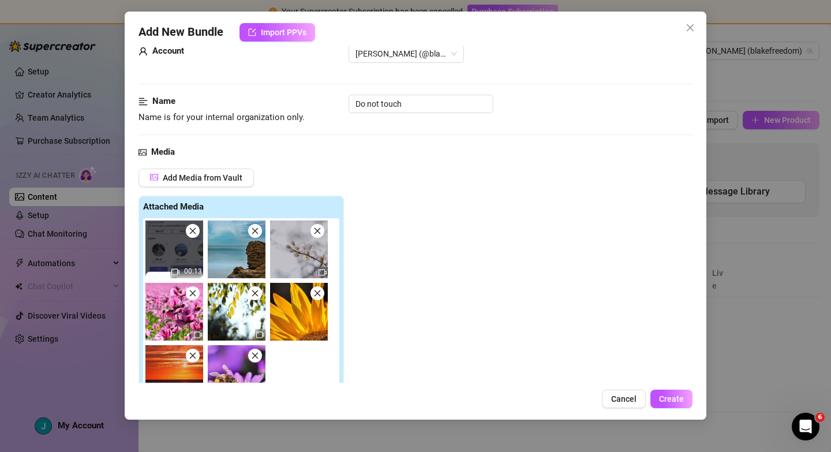
click at [255, 234] on icon "close" at bounding box center [255, 231] width 8 height 8
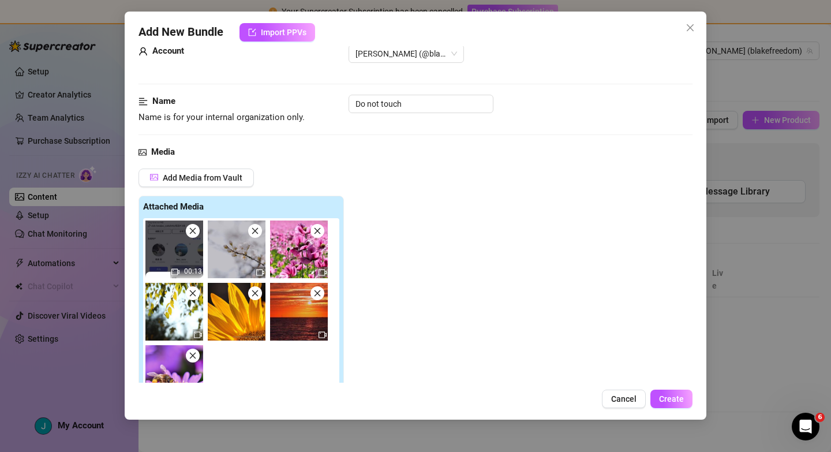
click at [255, 234] on icon "close" at bounding box center [255, 231] width 8 height 8
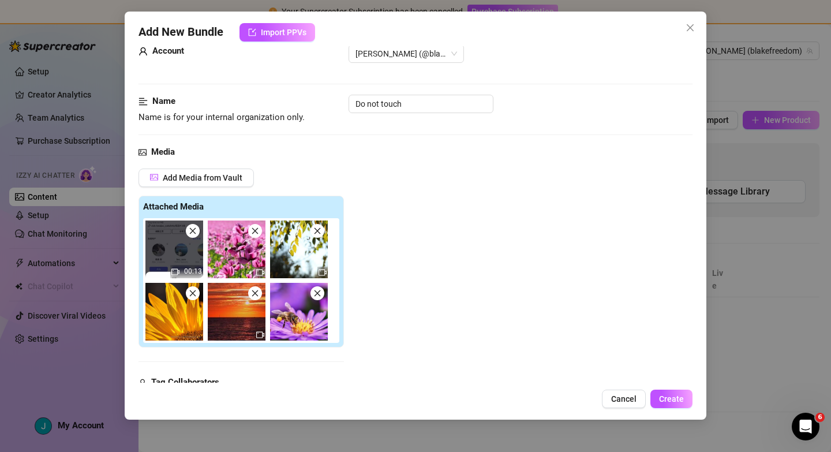
click at [255, 234] on icon "close" at bounding box center [255, 231] width 8 height 8
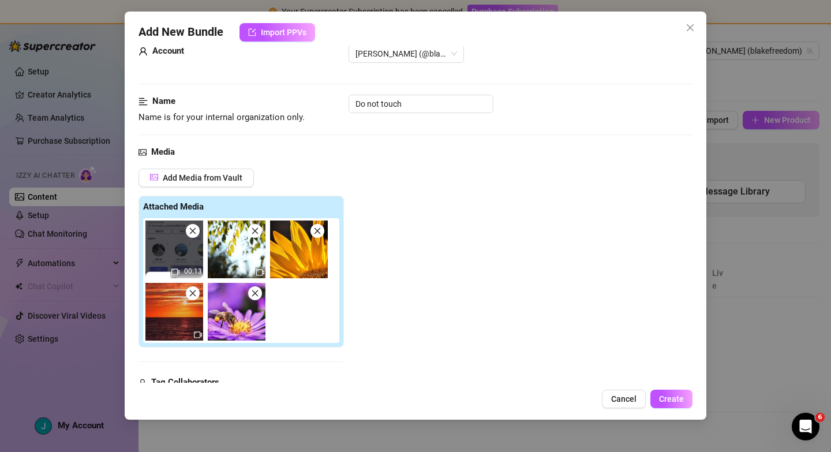
click at [197, 234] on span at bounding box center [193, 231] width 14 height 14
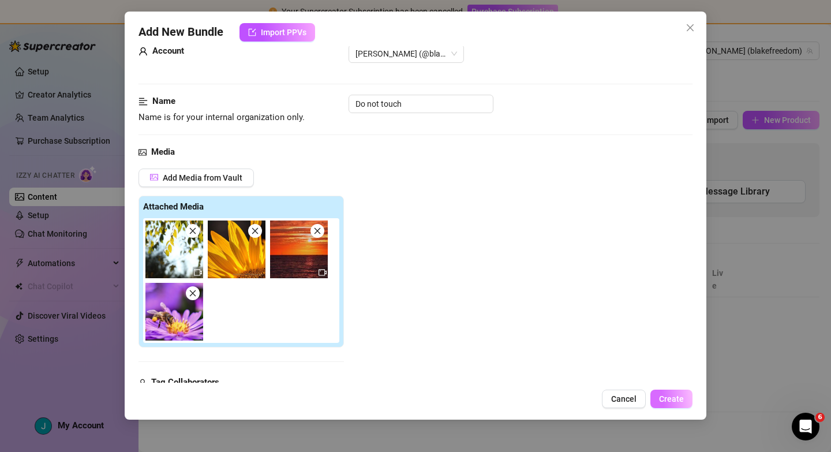
click at [674, 401] on span "Create" at bounding box center [671, 398] width 25 height 9
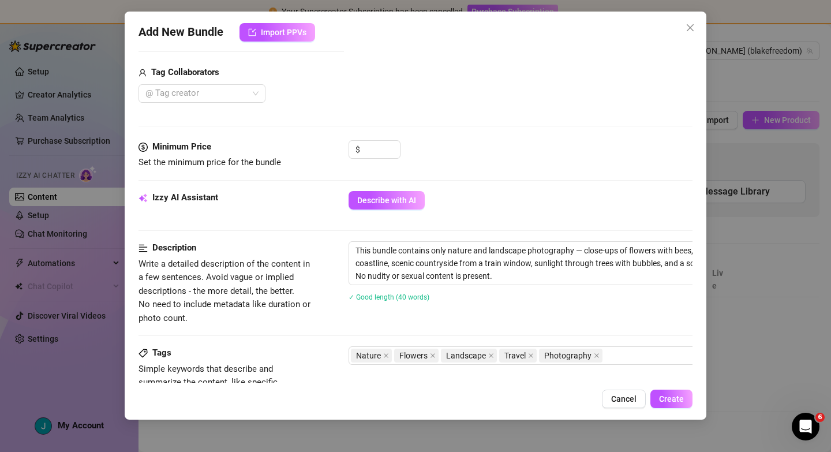
scroll to position [354, 0]
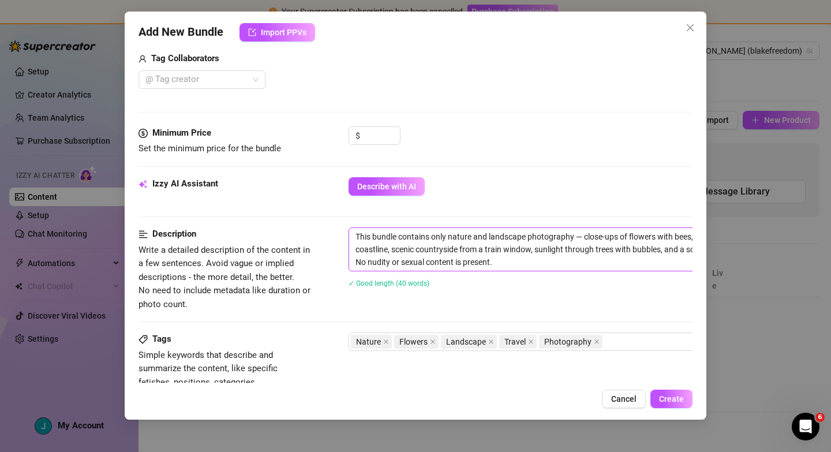
drag, startPoint x: 383, startPoint y: 263, endPoint x: 520, endPoint y: 266, distance: 137.4
click at [520, 266] on textarea "This bundle contains only nature and landscape photography — close-ups of flowe…" at bounding box center [550, 249] width 403 height 43
type textarea "This bundle contains only nature and landscape photography — close-ups of flowe…"
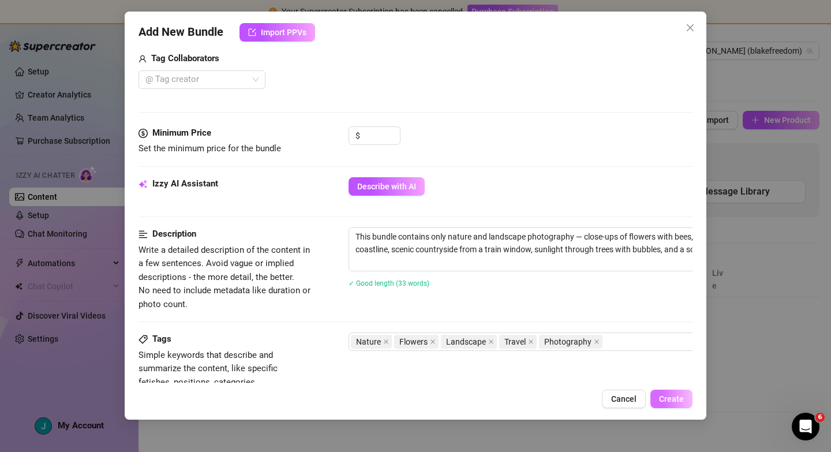
click at [665, 400] on span "Create" at bounding box center [671, 398] width 25 height 9
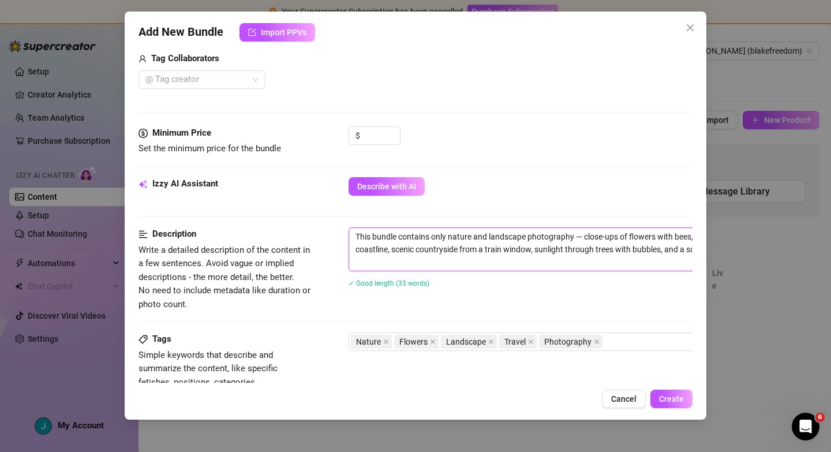
drag, startPoint x: 355, startPoint y: 237, endPoint x: 420, endPoint y: 264, distance: 70.9
click at [420, 264] on textarea "This bundle contains only nature and landscape photography — close-ups of flowe…" at bounding box center [550, 249] width 403 height 43
type textarea "Describe the content (media) in a few sentences"
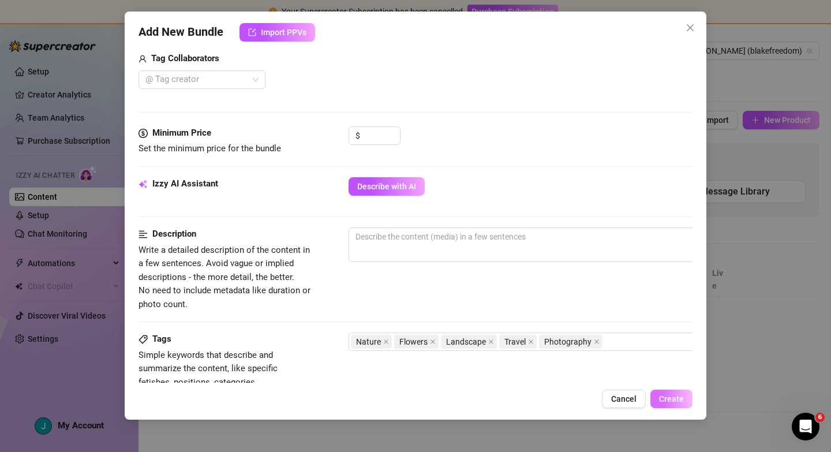
click at [659, 397] on button "Create" at bounding box center [672, 399] width 42 height 18
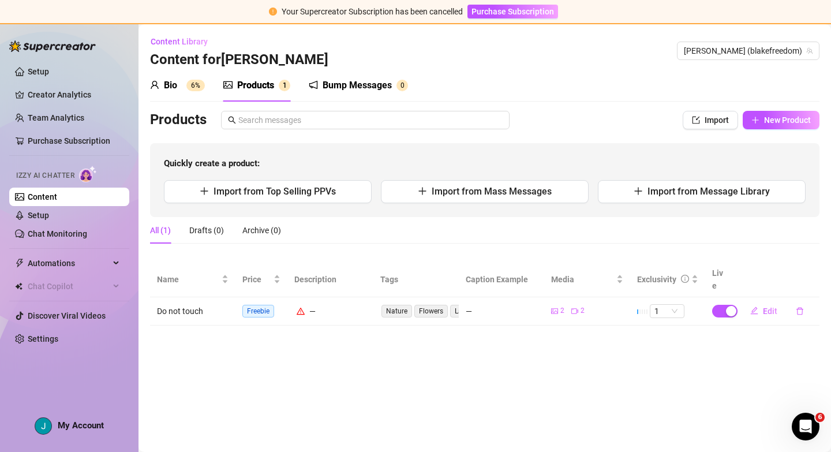
click at [358, 85] on div "Bump Messages" at bounding box center [357, 86] width 69 height 14
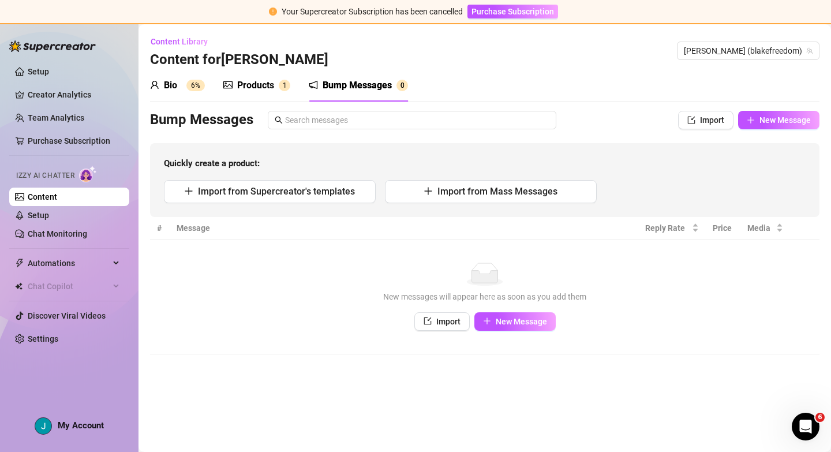
click at [237, 88] on div "Products" at bounding box center [255, 86] width 37 height 14
